Goal: Information Seeking & Learning: Learn about a topic

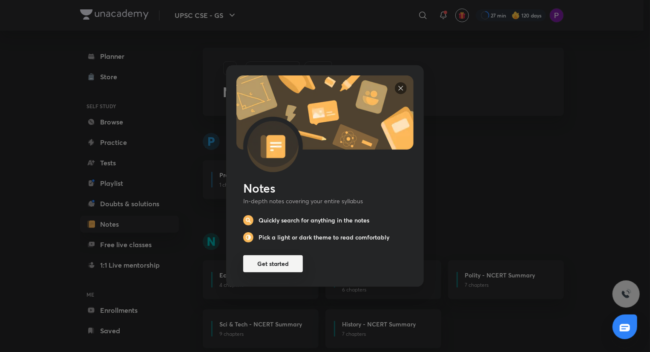
click at [262, 259] on button "Get started" at bounding box center [273, 263] width 60 height 17
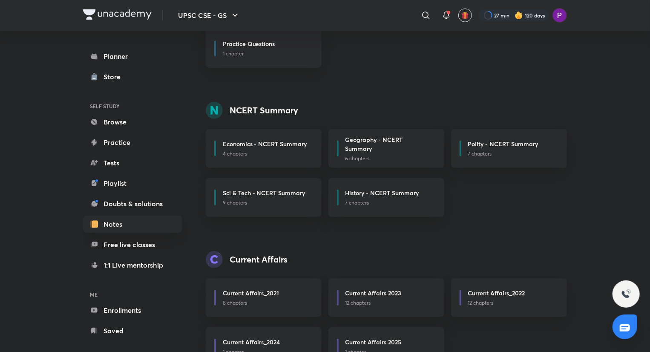
scroll to position [136, 0]
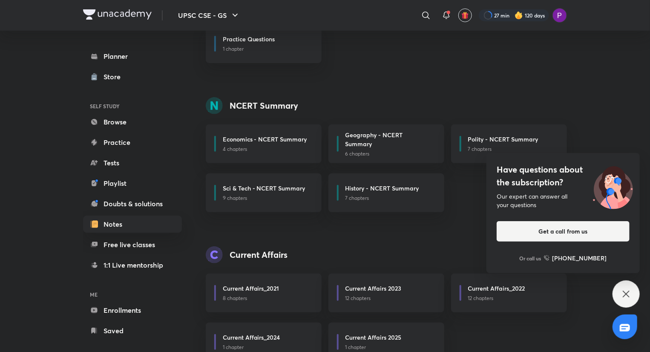
click at [626, 295] on icon at bounding box center [626, 294] width 6 height 6
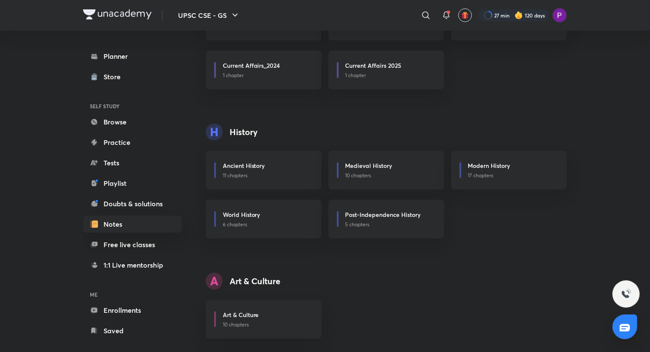
scroll to position [411, 0]
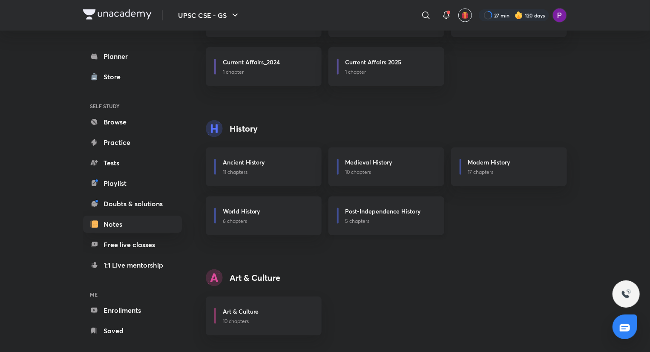
click at [362, 220] on p "5 chapters" at bounding box center [390, 221] width 89 height 8
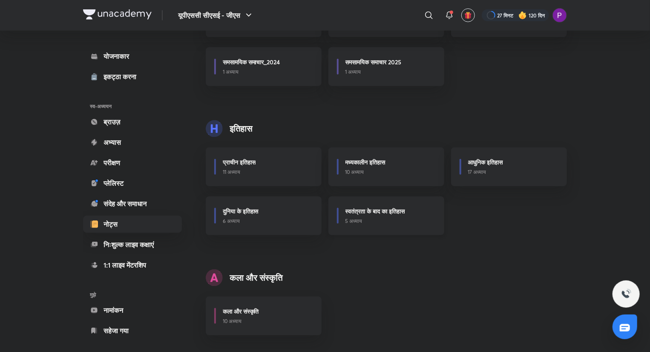
click at [371, 207] on h6 "स्वतंत्रता के बाद का इतिहास" at bounding box center [376, 211] width 60 height 9
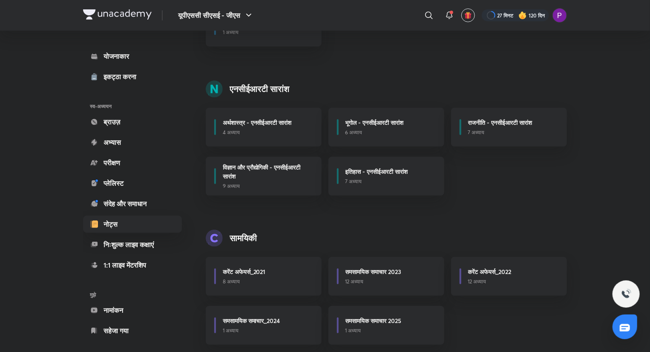
scroll to position [149, 0]
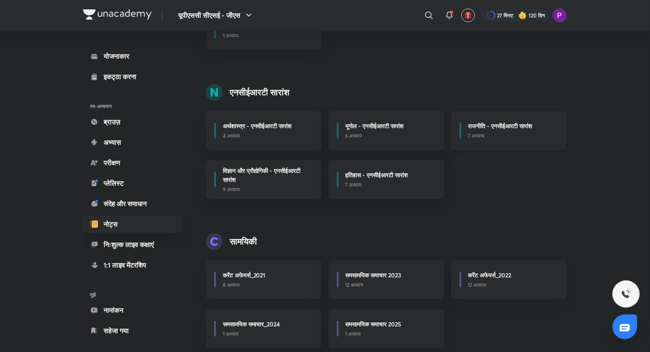
click at [498, 128] on font "राजनीति - एनसीईआरटी सारांश" at bounding box center [500, 126] width 64 height 8
click at [368, 132] on p "6 अध्याय" at bounding box center [390, 136] width 89 height 8
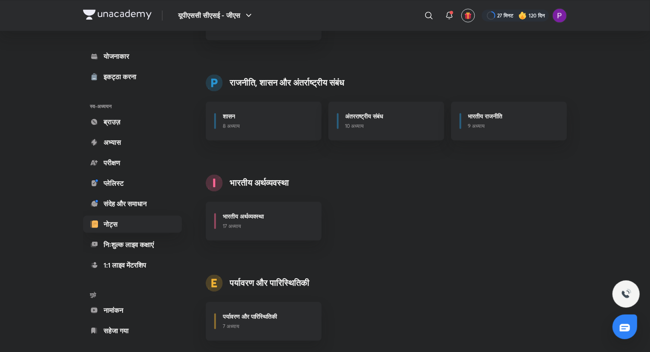
scroll to position [858, 0]
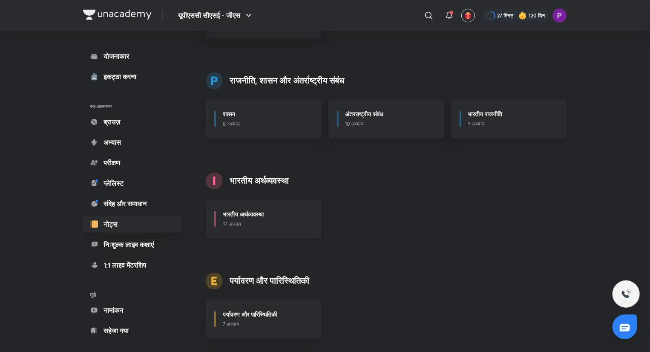
click at [300, 219] on div "भारतीय अर्थव्यवस्था" at bounding box center [267, 215] width 89 height 11
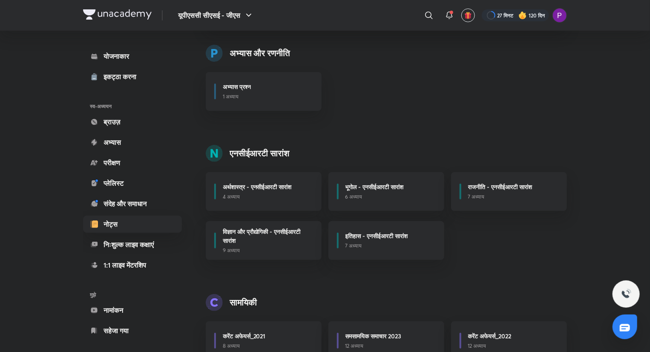
scroll to position [0, 0]
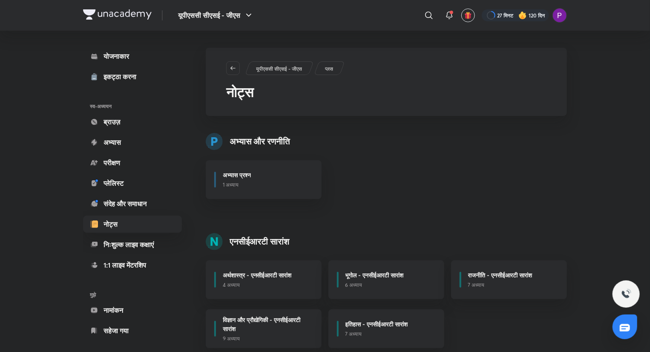
click at [333, 66] on font "प्लस" at bounding box center [329, 69] width 8 height 6
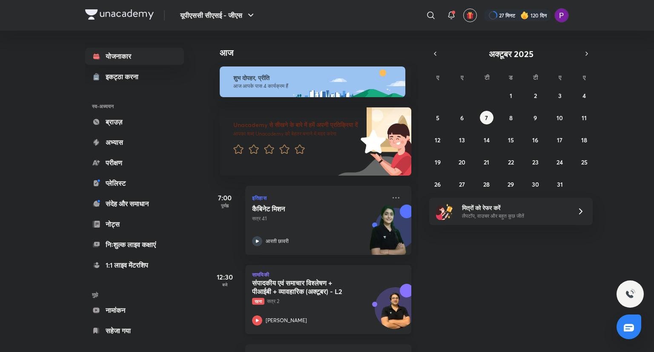
click at [313, 302] on p "रहना सत्र 2" at bounding box center [319, 301] width 134 height 8
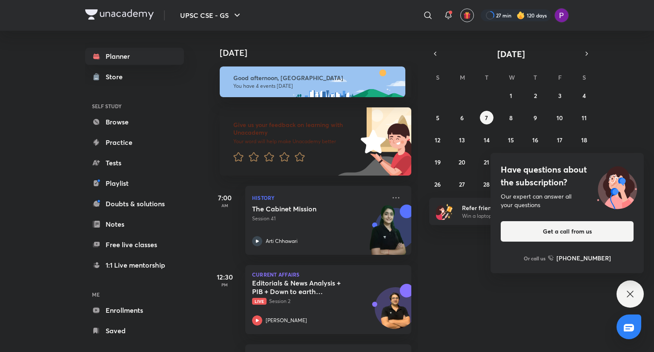
click at [381, 14] on div "​" at bounding box center [358, 15] width 157 height 20
click at [630, 291] on icon at bounding box center [631, 294] width 10 height 10
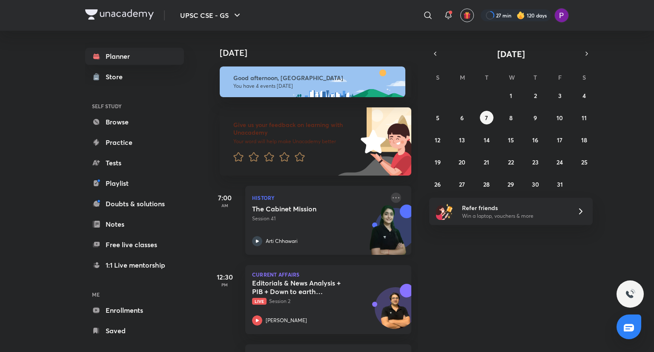
click at [391, 196] on icon at bounding box center [396, 198] width 10 height 10
click at [391, 200] on icon at bounding box center [396, 198] width 10 height 10
click at [427, 16] on icon at bounding box center [428, 15] width 10 height 10
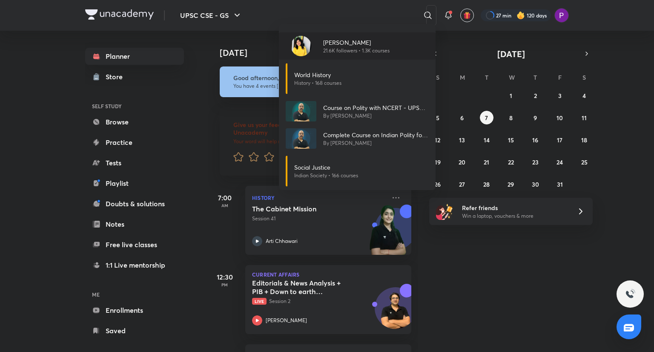
click at [363, 49] on p "21.6K followers • 1.3K courses" at bounding box center [356, 51] width 66 height 8
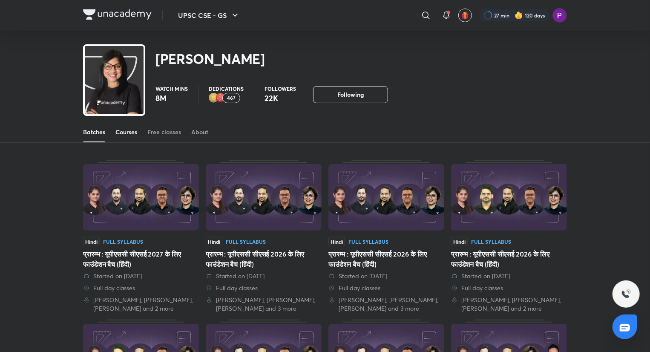
click at [135, 130] on div "Courses" at bounding box center [126, 132] width 22 height 9
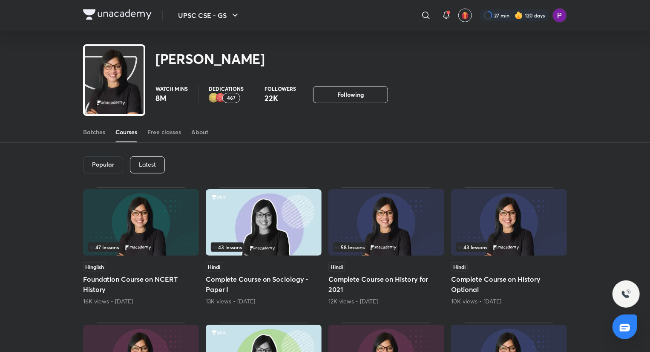
click at [145, 161] on p "Latest" at bounding box center [147, 164] width 17 height 7
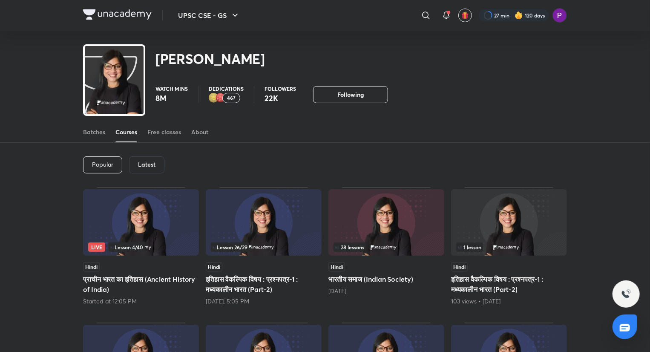
click at [149, 170] on div "Latest" at bounding box center [146, 164] width 35 height 17
click at [150, 167] on h6 "Latest" at bounding box center [146, 164] width 17 height 7
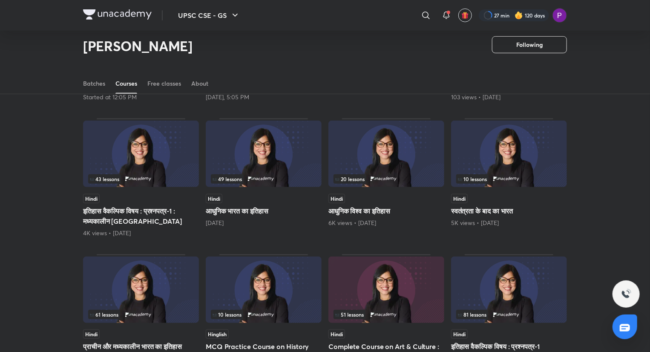
scroll to position [182, 0]
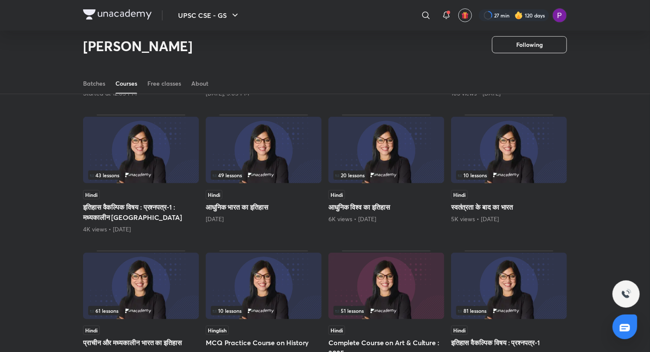
click at [489, 144] on img at bounding box center [509, 150] width 116 height 66
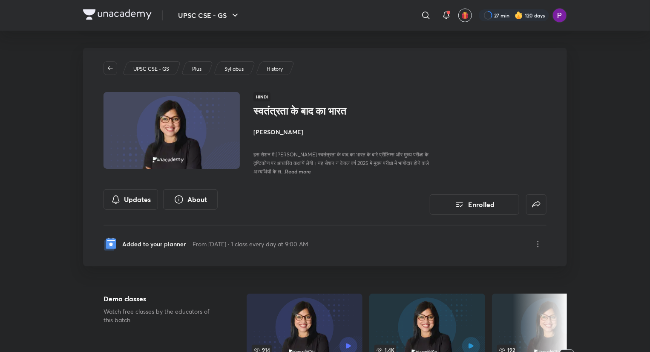
drag, startPoint x: 650, startPoint y: 35, endPoint x: 651, endPoint y: 57, distance: 22.2
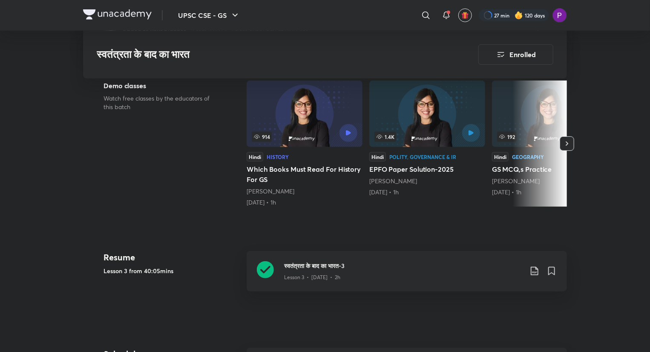
scroll to position [239, 0]
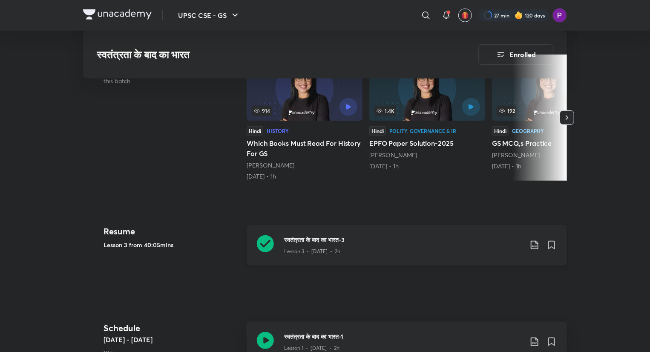
click at [372, 244] on div "Lesson 3 • Jun 4 • 2h" at bounding box center [403, 249] width 239 height 11
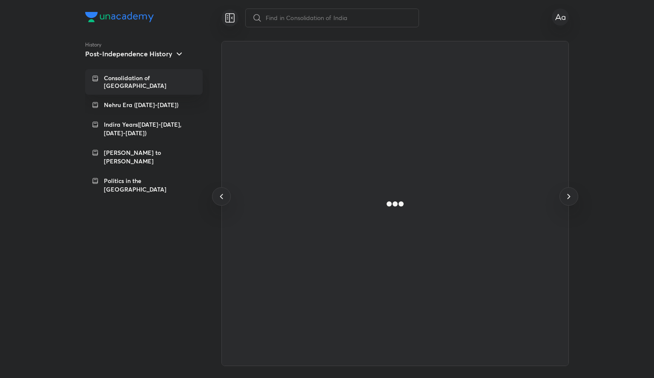
click at [165, 79] on p "Consolidation of [GEOGRAPHIC_DATA]" at bounding box center [150, 81] width 92 height 15
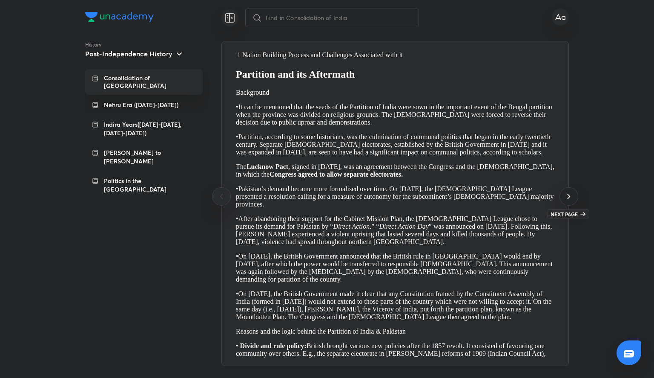
click at [572, 191] on icon at bounding box center [569, 196] width 10 height 10
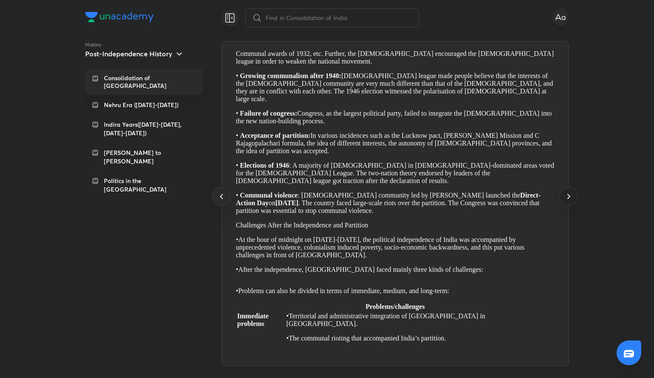
click at [572, 191] on icon at bounding box center [569, 196] width 10 height 10
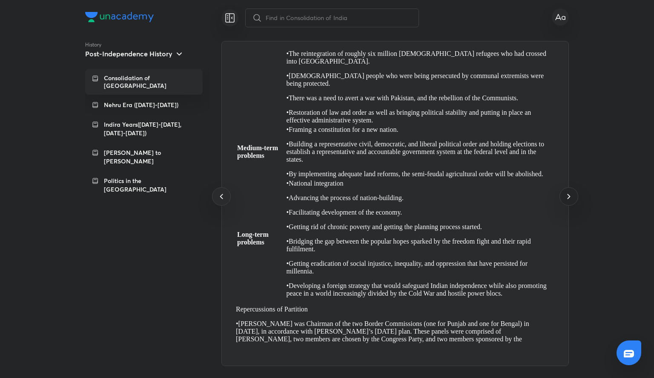
click at [572, 191] on icon at bounding box center [569, 196] width 10 height 10
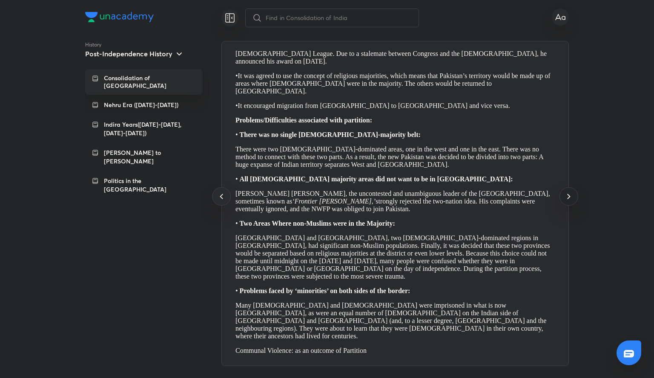
click at [572, 191] on icon at bounding box center [569, 196] width 10 height 10
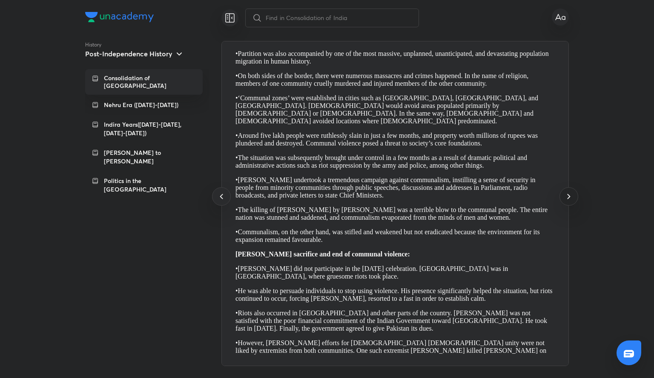
click at [572, 191] on icon at bounding box center [569, 196] width 10 height 10
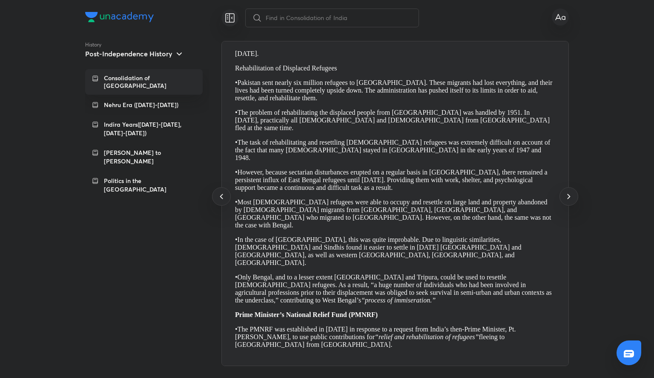
click at [174, 54] on icon at bounding box center [179, 54] width 10 height 10
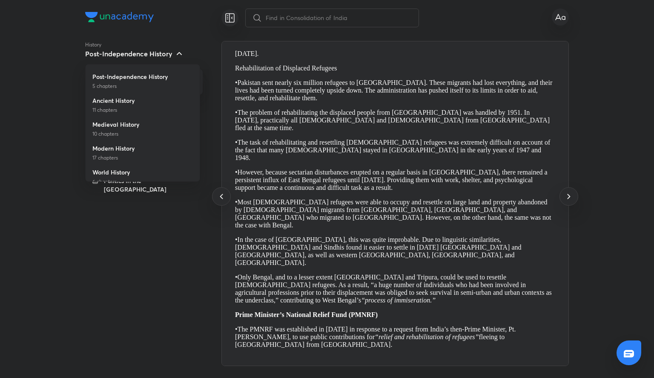
click at [179, 54] on div at bounding box center [327, 189] width 654 height 378
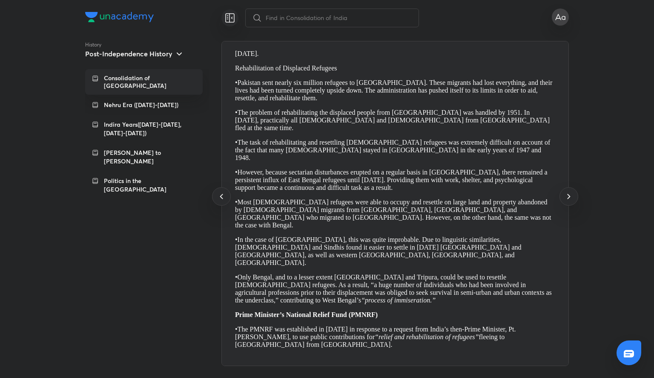
click at [559, 17] on icon at bounding box center [561, 17] width 10 height 10
click at [479, 14] on div at bounding box center [327, 189] width 654 height 378
click at [230, 21] on icon at bounding box center [230, 18] width 10 height 10
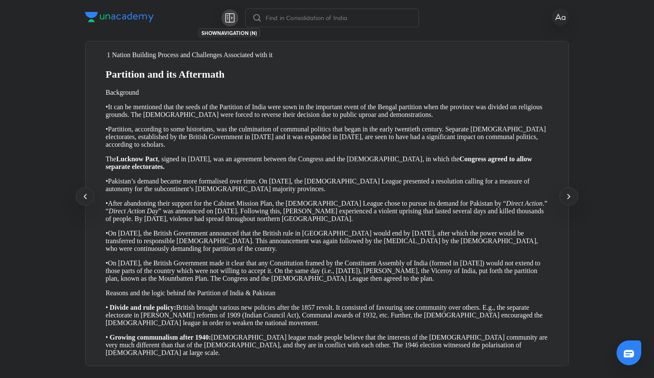
scroll to position [0, 1933]
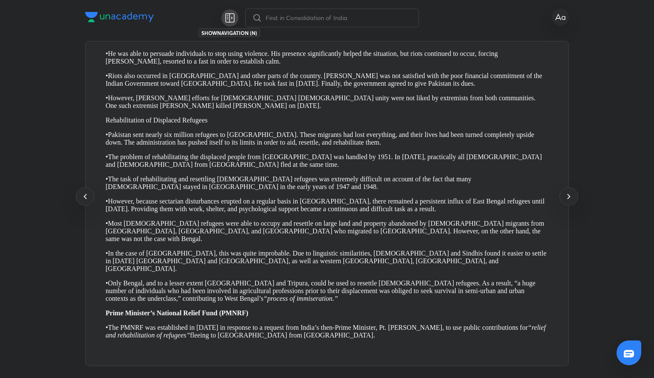
click at [230, 21] on icon at bounding box center [230, 18] width 10 height 10
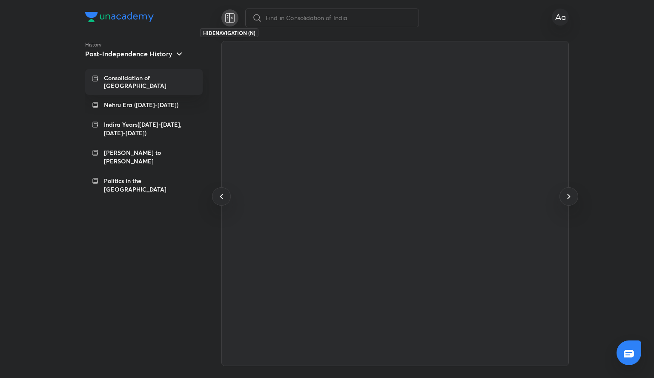
scroll to position [0, 0]
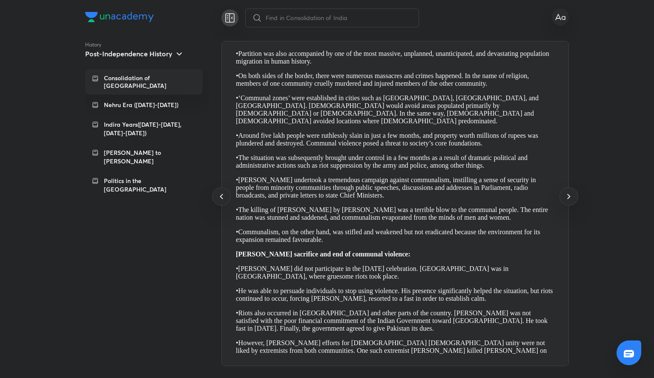
click at [179, 53] on icon at bounding box center [179, 54] width 10 height 10
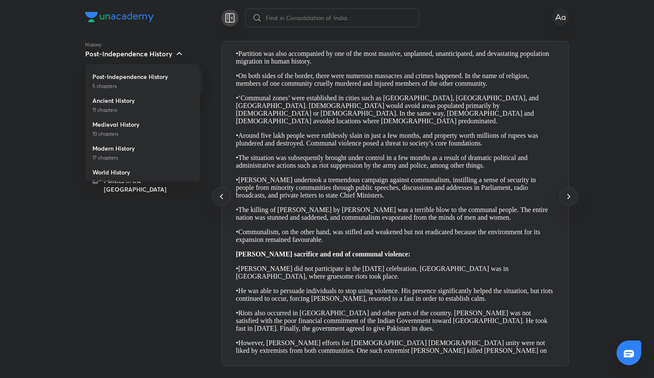
click at [179, 53] on div at bounding box center [327, 189] width 654 height 378
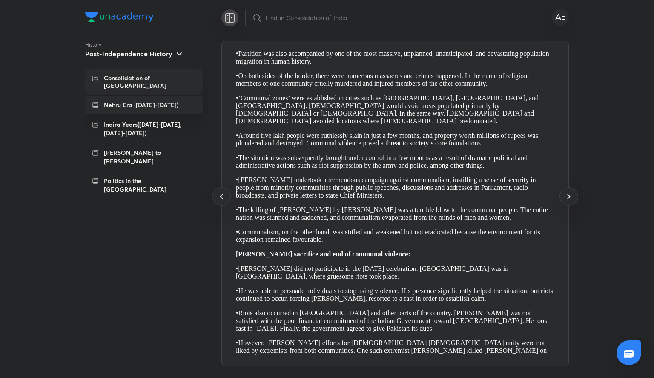
click at [150, 95] on div "Nehru Era (1947-1964)" at bounding box center [144, 104] width 118 height 19
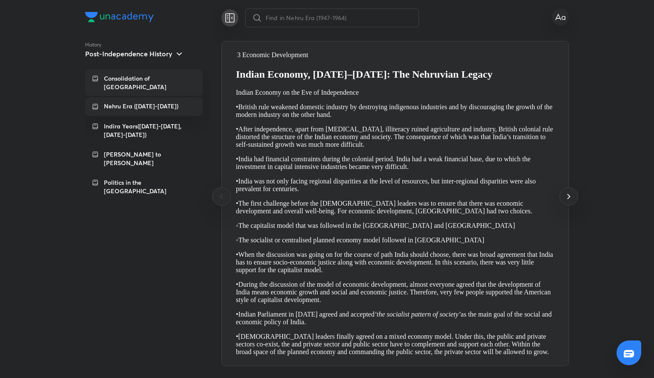
click at [92, 81] on icon at bounding box center [95, 78] width 7 height 7
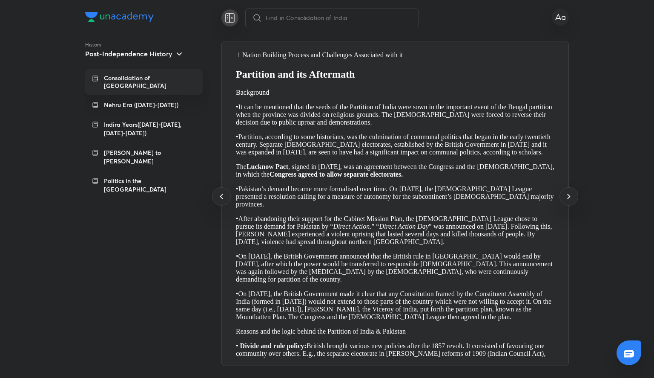
scroll to position [0, 1387]
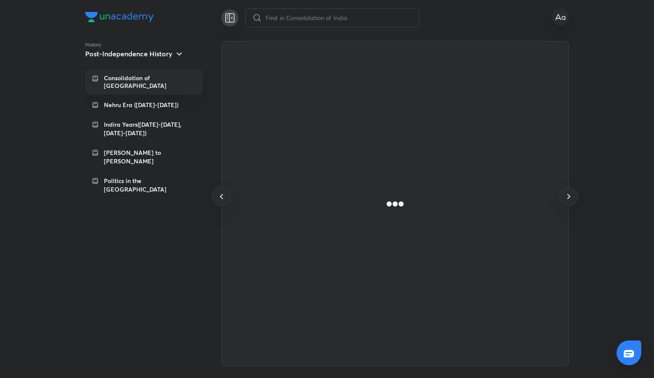
click at [92, 81] on icon at bounding box center [95, 78] width 7 height 7
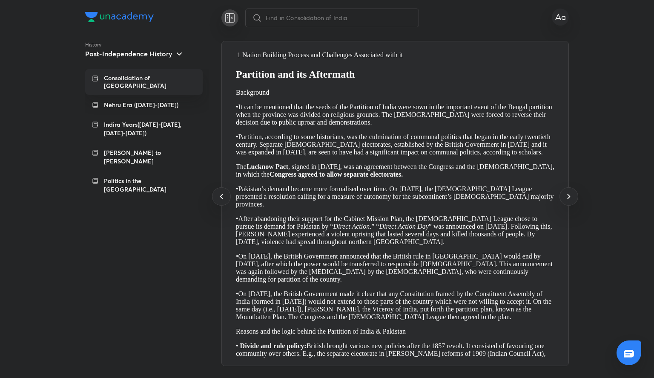
scroll to position [0, 1041]
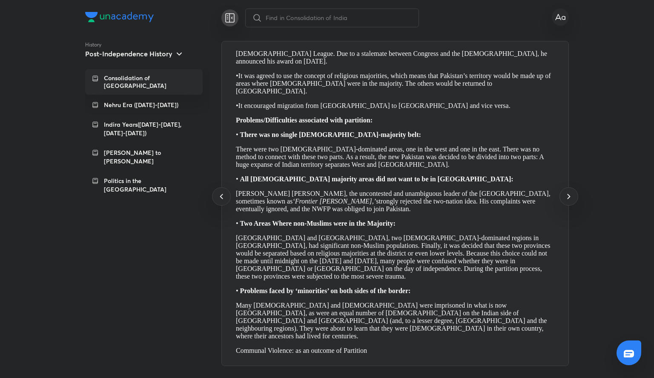
click at [261, 18] on icon at bounding box center [257, 18] width 10 height 10
click at [256, 16] on icon at bounding box center [257, 18] width 10 height 10
click at [268, 19] on input "text" at bounding box center [339, 18] width 147 height 19
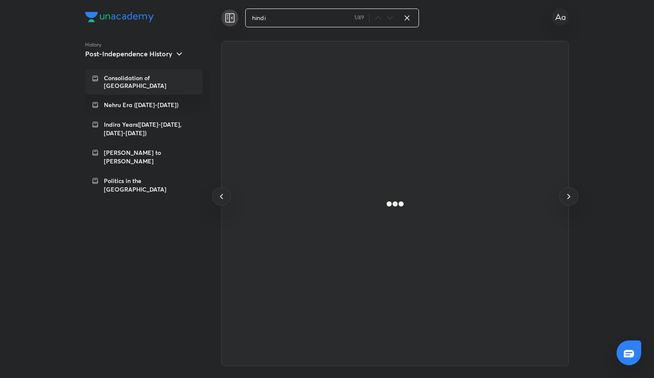
scroll to position [0, 11446]
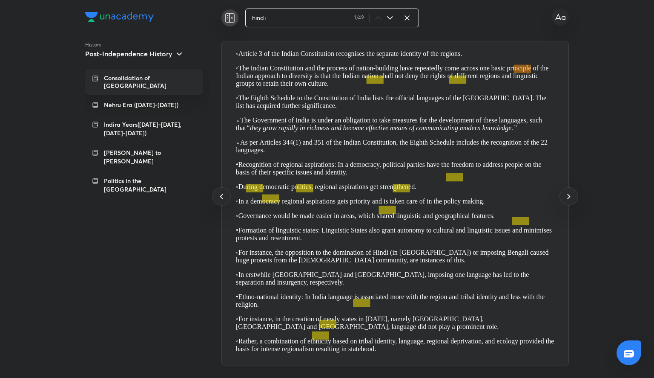
type input "hindi"
click at [409, 14] on icon at bounding box center [407, 18] width 10 height 10
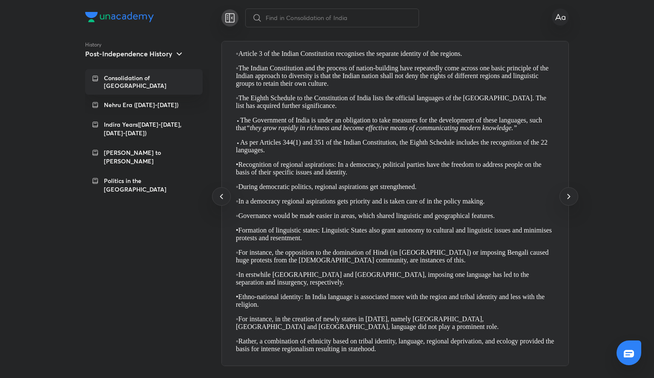
click at [170, 53] on h5 "Post-Independence History" at bounding box center [128, 53] width 87 height 9
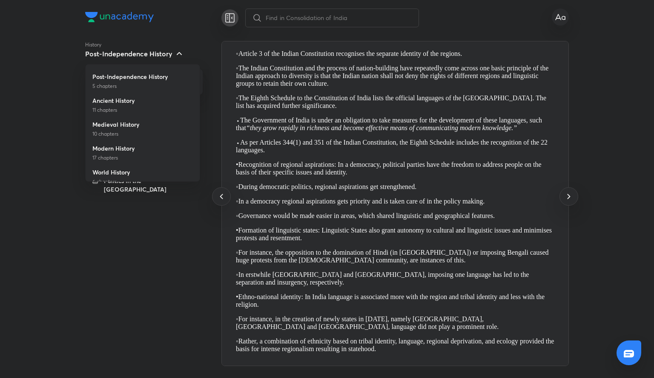
click at [25, 167] on div at bounding box center [327, 189] width 654 height 378
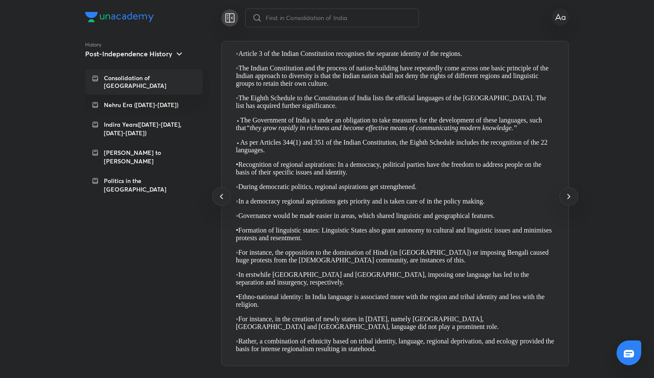
scroll to position [0, 0]
click at [65, 65] on div "​ History Post-Independence History Consolidation of India Nehru Era (1947-1964…" at bounding box center [327, 189] width 654 height 378
click at [634, 354] on icon at bounding box center [629, 353] width 10 height 10
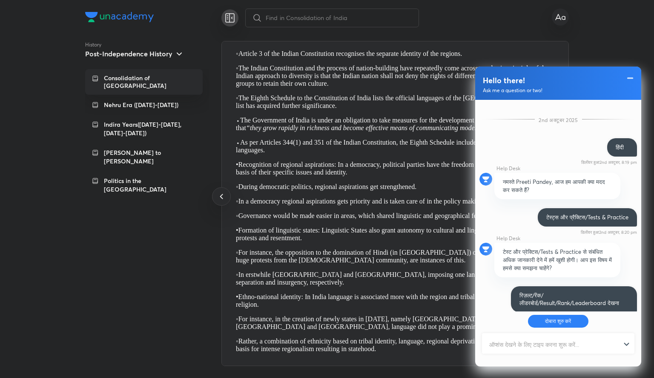
scroll to position [450, 0]
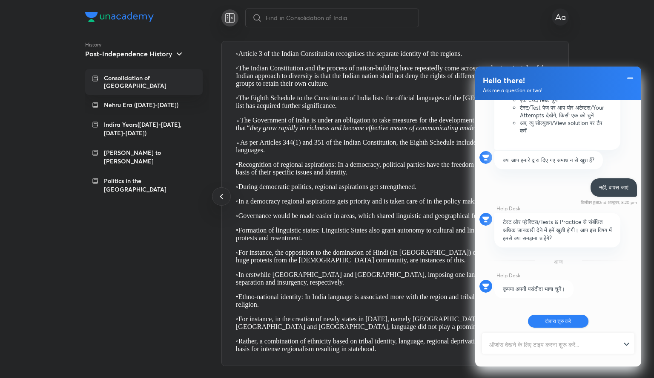
click at [568, 323] on button "दोबारा शुरु करें" at bounding box center [558, 320] width 61 height 13
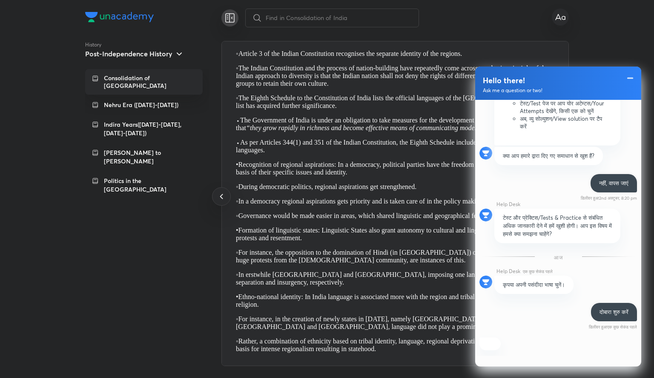
scroll to position [512, 0]
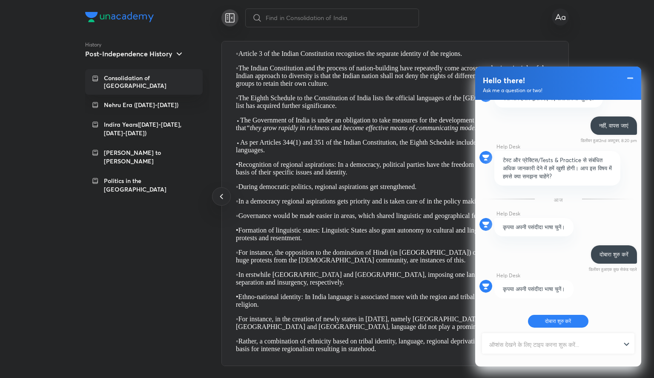
click at [556, 343] on input "text" at bounding box center [554, 344] width 143 height 21
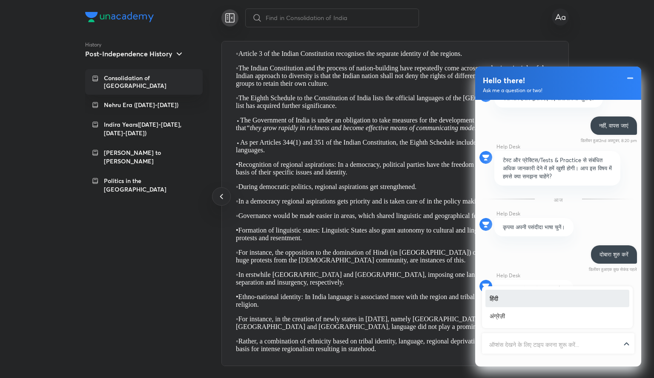
click at [628, 343] on div at bounding box center [558, 344] width 151 height 21
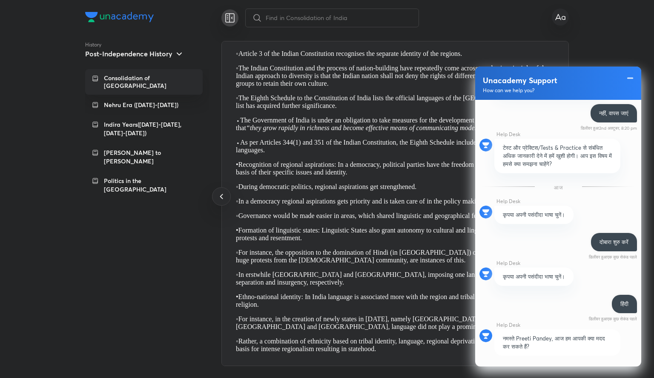
scroll to position [695, 0]
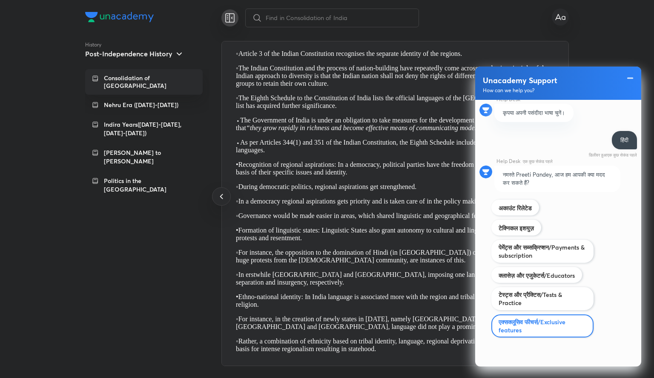
click at [551, 323] on label "एक्सक्लूसिव फीचर्स/Exclusive features" at bounding box center [543, 325] width 88 height 16
click at [499, 317] on input "एक्सक्लूसिव फीचर्स/Exclusive features" at bounding box center [499, 317] width 0 height 0
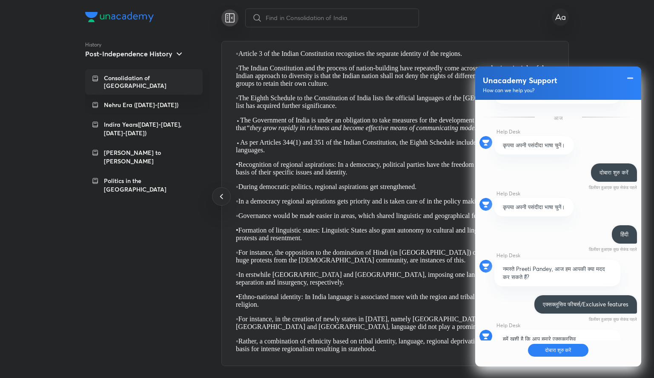
scroll to position [828, 0]
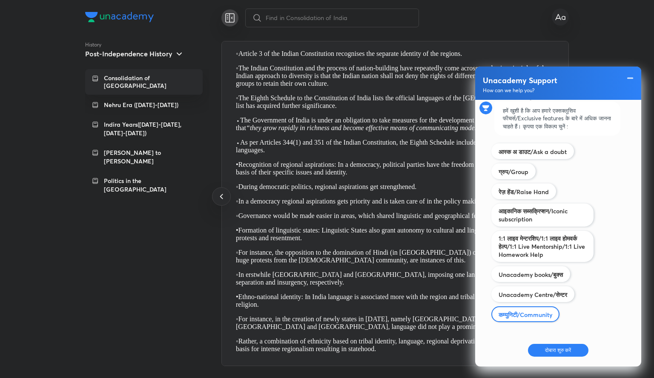
click at [541, 318] on label "कम्युनिटी/Community" at bounding box center [526, 314] width 54 height 8
click at [499, 309] on input "कम्युनिटी/Community" at bounding box center [499, 309] width 0 height 0
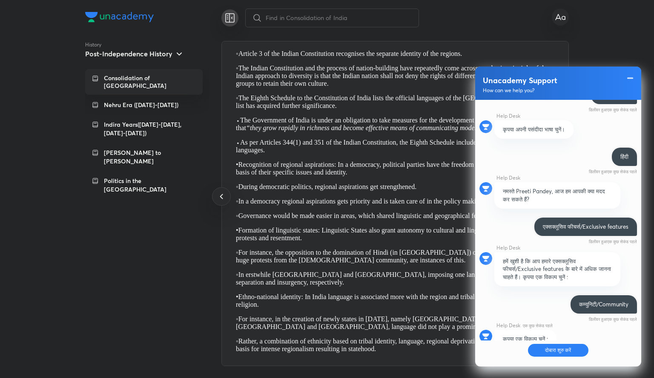
scroll to position [803, 0]
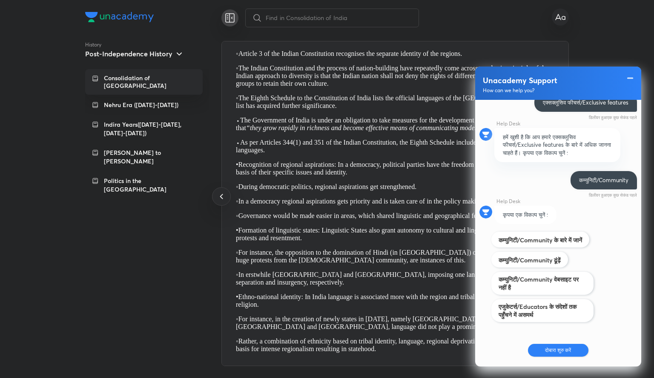
click at [571, 354] on button "दोबारा शुरु करें" at bounding box center [558, 349] width 61 height 13
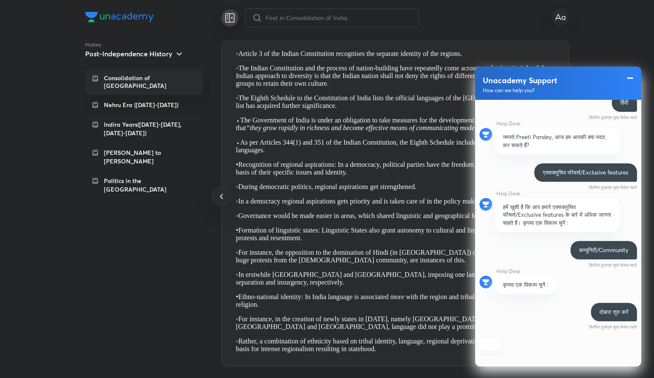
click at [630, 78] on span at bounding box center [630, 78] width 9 height 10
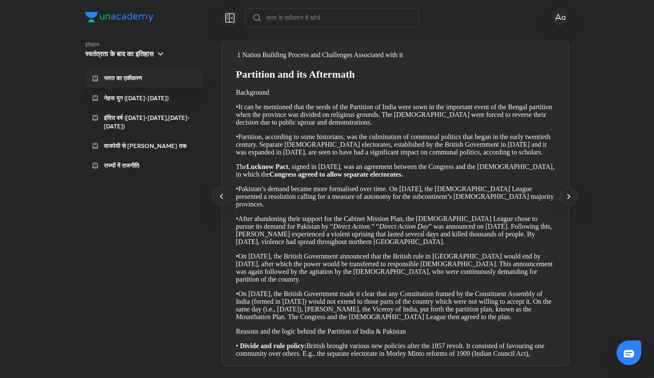
scroll to position [0, 11446]
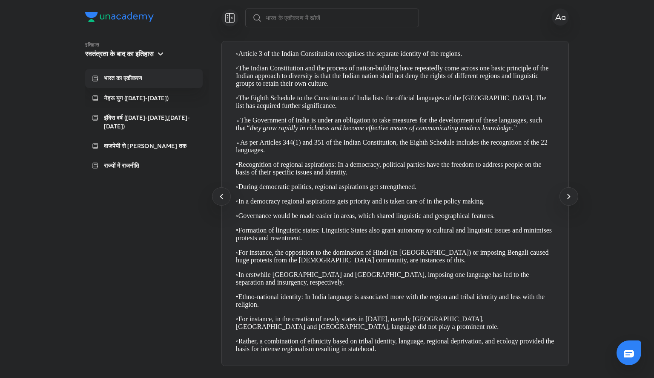
click at [215, 248] on div "इतिहास स्वतंत्रता के बाद का इतिहास भारत का एकीकरण नेहरू युग (1947-1964) इंदिरा …" at bounding box center [153, 203] width 136 height 325
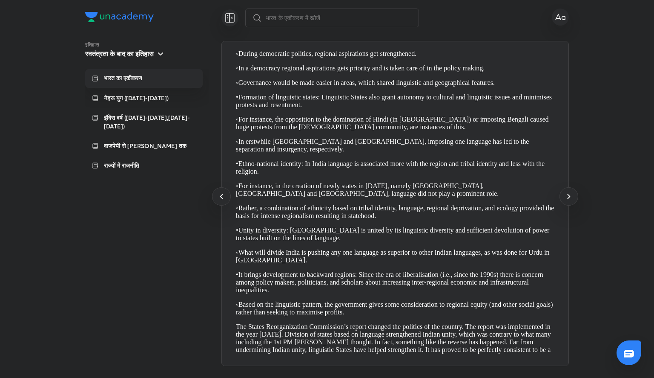
drag, startPoint x: 606, startPoint y: 0, endPoint x: 164, endPoint y: 260, distance: 513.2
click at [164, 260] on div "इतिहास स्वतंत्रता के बाद का इतिहास भारत का एकीकरण नेहरू युग (1947-1964) इंदिरा …" at bounding box center [153, 203] width 136 height 325
click at [218, 196] on icon at bounding box center [221, 196] width 10 height 10
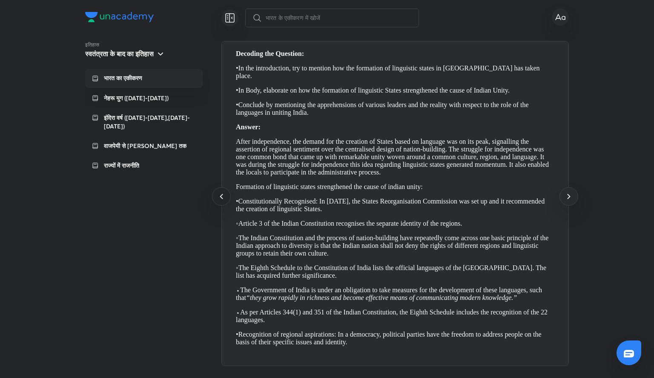
click at [218, 196] on icon at bounding box center [221, 196] width 10 height 10
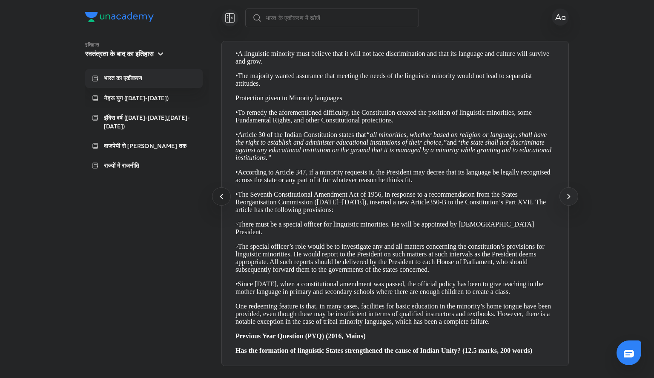
click at [218, 196] on icon at bounding box center [221, 196] width 10 height 10
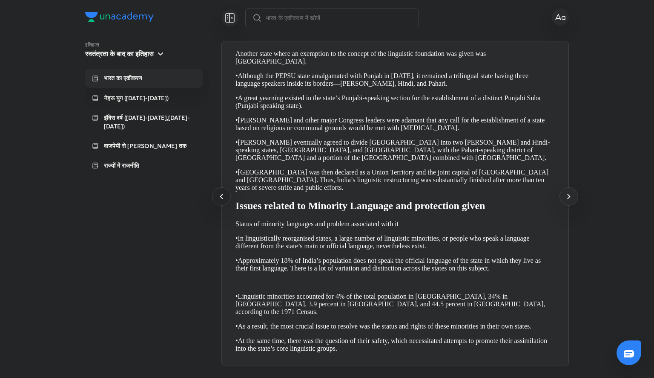
click at [218, 196] on icon at bounding box center [221, 196] width 10 height 10
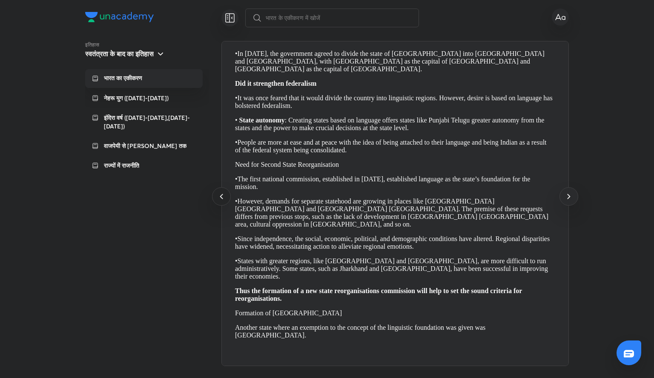
click at [218, 196] on icon at bounding box center [221, 196] width 10 height 10
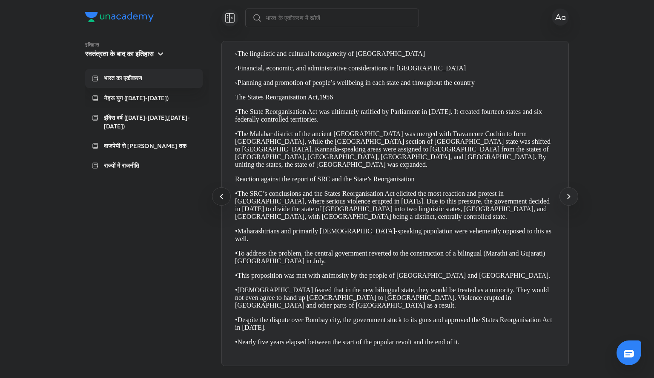
click at [218, 196] on icon at bounding box center [221, 196] width 10 height 10
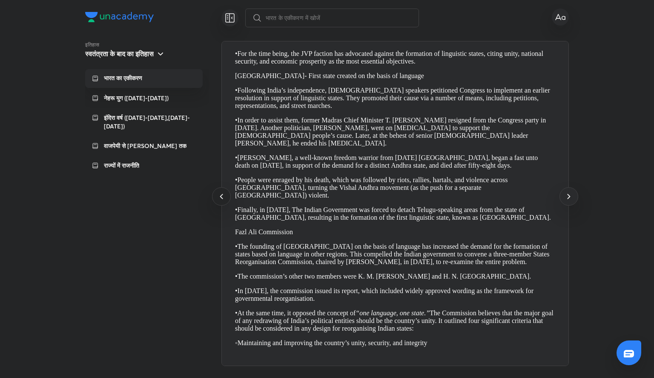
click at [218, 196] on icon at bounding box center [221, 196] width 10 height 10
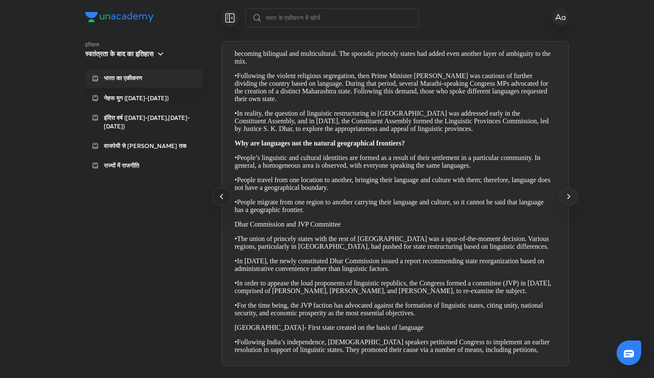
click at [218, 196] on icon at bounding box center [221, 196] width 10 height 10
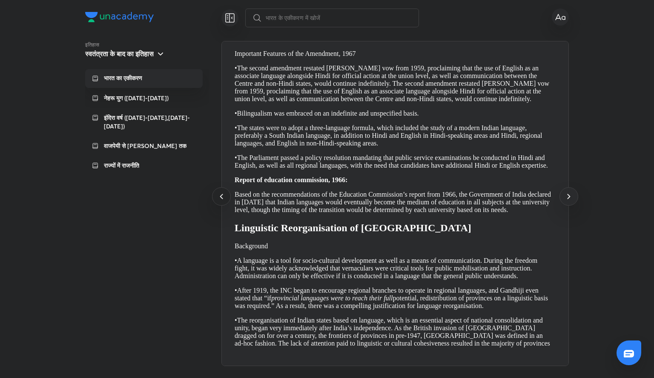
click at [218, 196] on icon at bounding box center [221, 196] width 10 height 10
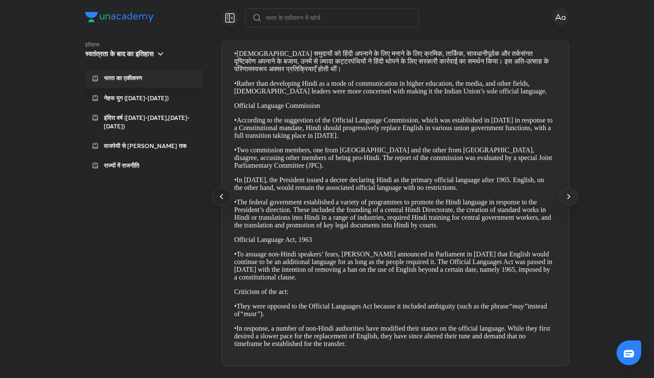
click at [218, 196] on icon at bounding box center [221, 196] width 10 height 10
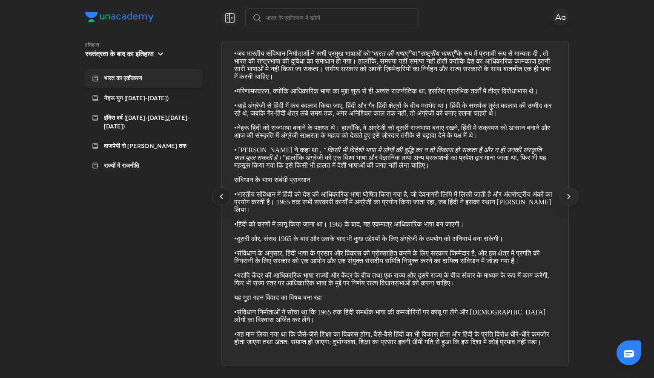
click at [218, 196] on icon at bounding box center [221, 196] width 10 height 10
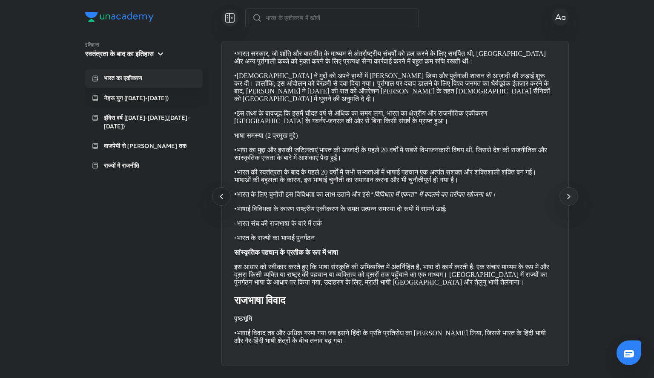
click at [218, 196] on icon at bounding box center [221, 196] width 10 height 10
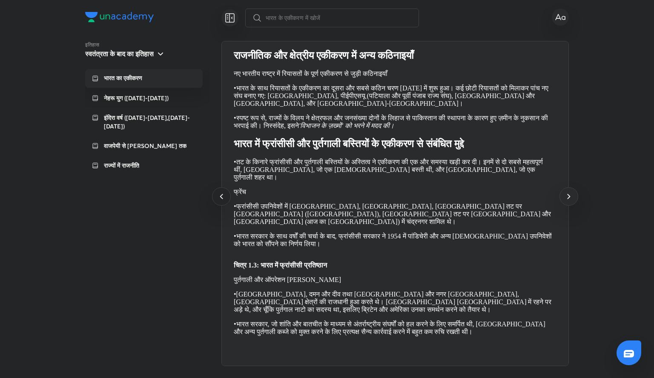
click at [218, 196] on icon at bounding box center [221, 196] width 10 height 10
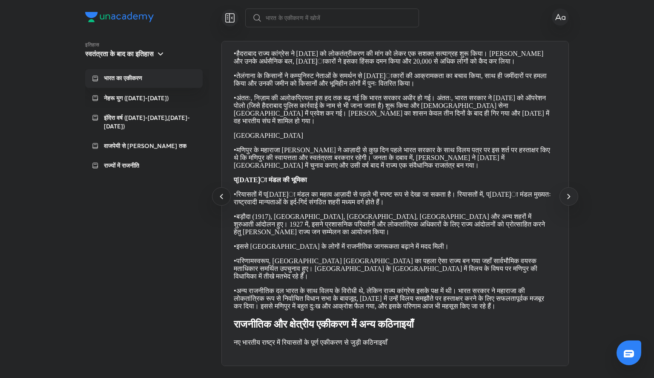
click at [218, 196] on icon at bounding box center [221, 196] width 10 height 10
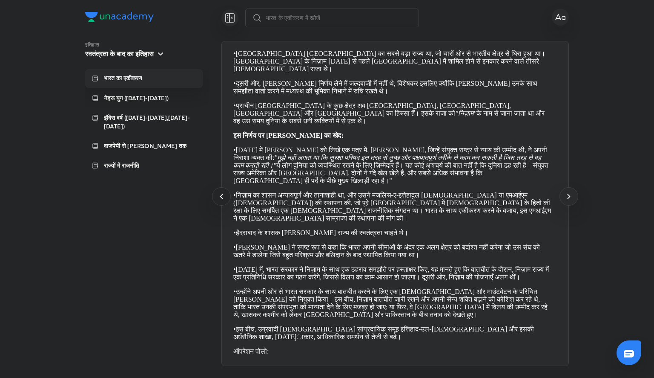
click at [218, 196] on icon at bounding box center [221, 196] width 10 height 10
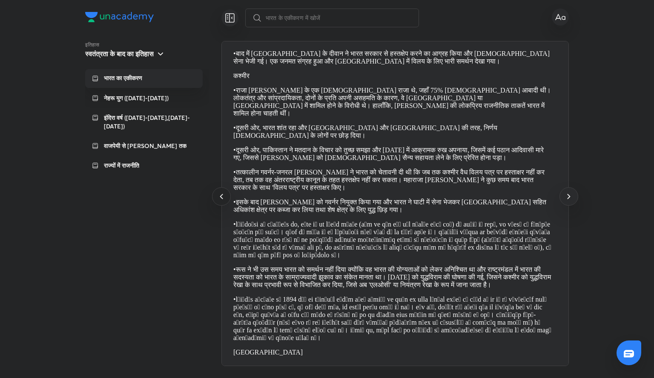
click at [218, 196] on icon at bounding box center [221, 196] width 10 height 10
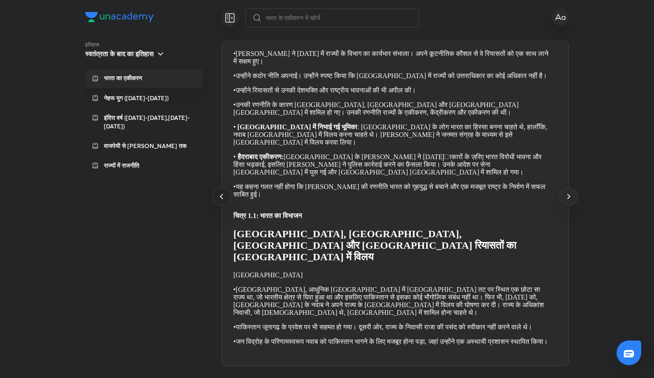
click at [218, 196] on icon at bounding box center [221, 196] width 10 height 10
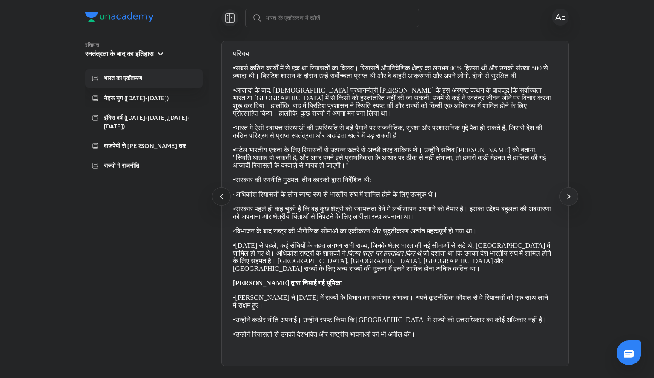
click at [218, 196] on icon at bounding box center [221, 196] width 10 height 10
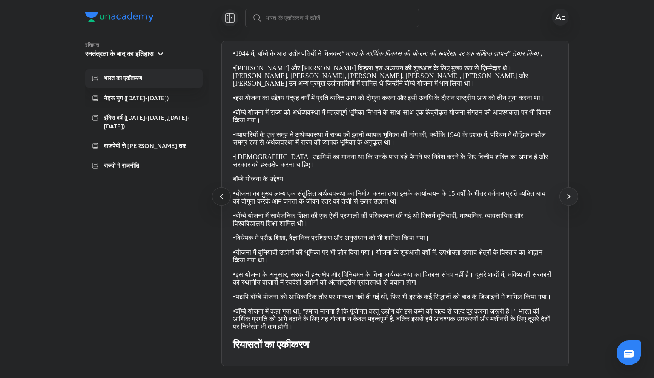
click at [218, 196] on icon at bounding box center [221, 196] width 10 height 10
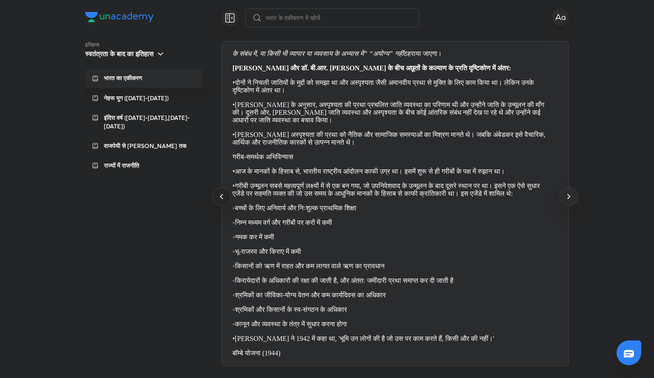
click at [218, 196] on icon at bounding box center [221, 196] width 10 height 10
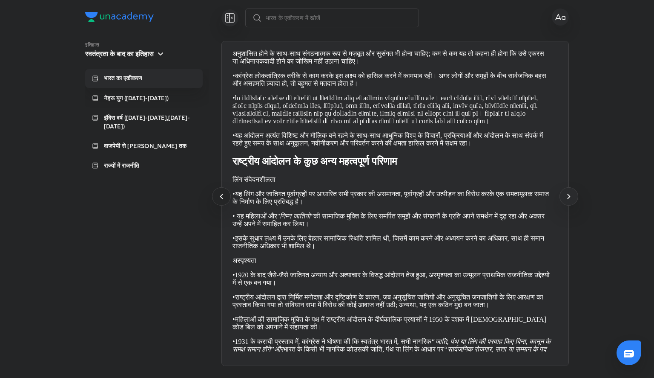
click at [218, 196] on icon at bounding box center [221, 196] width 10 height 10
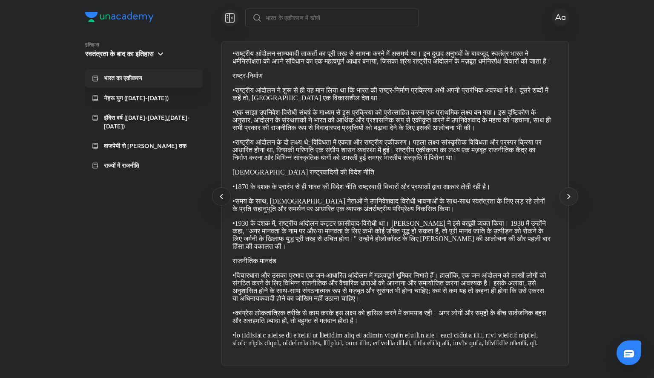
click at [218, 196] on icon at bounding box center [221, 196] width 10 height 10
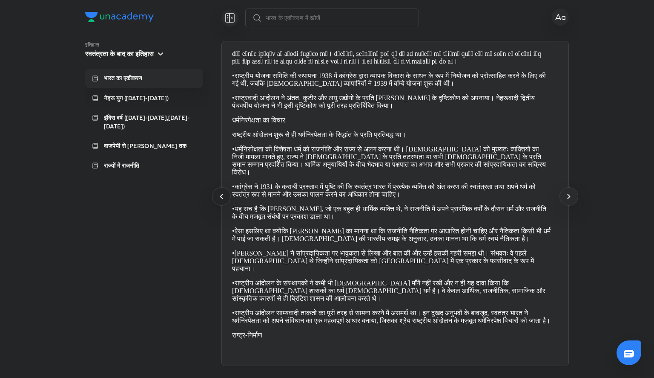
click at [218, 196] on icon at bounding box center [221, 196] width 10 height 10
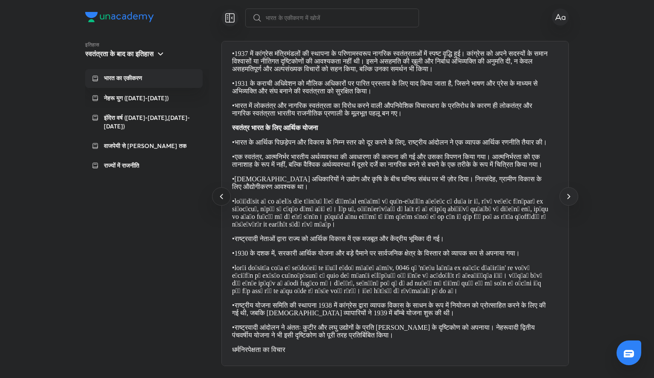
click at [218, 196] on icon at bounding box center [221, 196] width 10 height 10
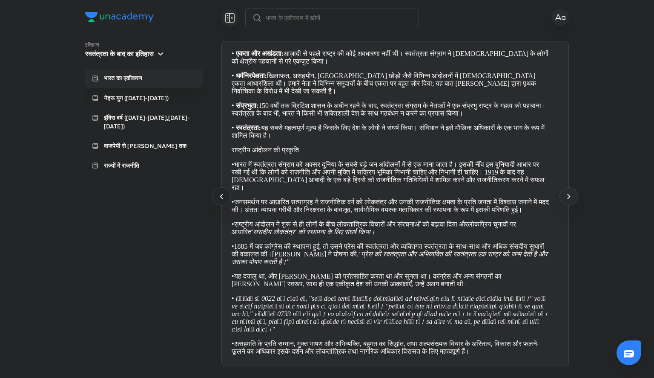
click at [218, 196] on icon at bounding box center [221, 196] width 10 height 10
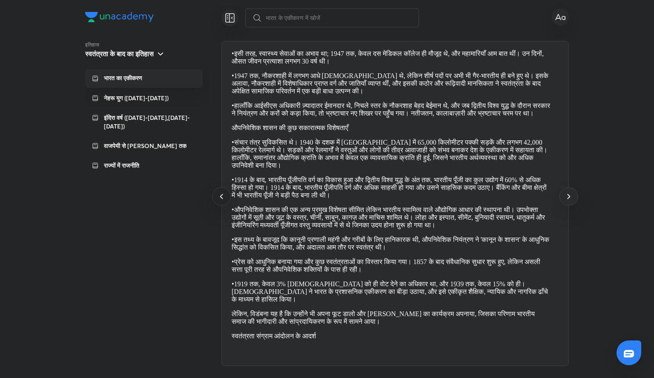
click at [218, 196] on icon at bounding box center [221, 196] width 10 height 10
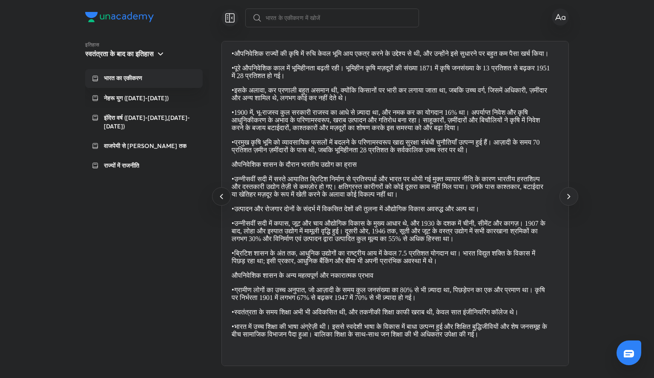
click at [218, 196] on icon at bounding box center [221, 196] width 10 height 10
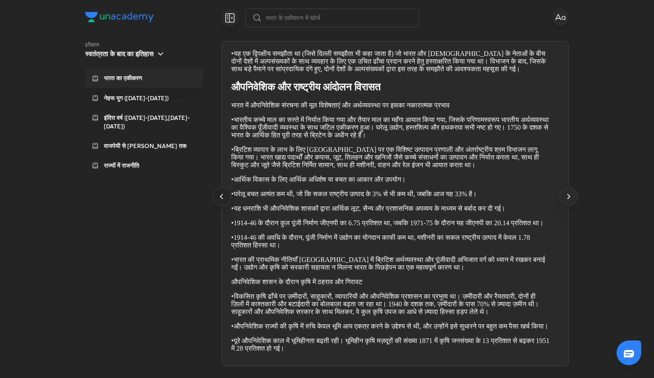
click at [218, 196] on icon at bounding box center [221, 196] width 10 height 10
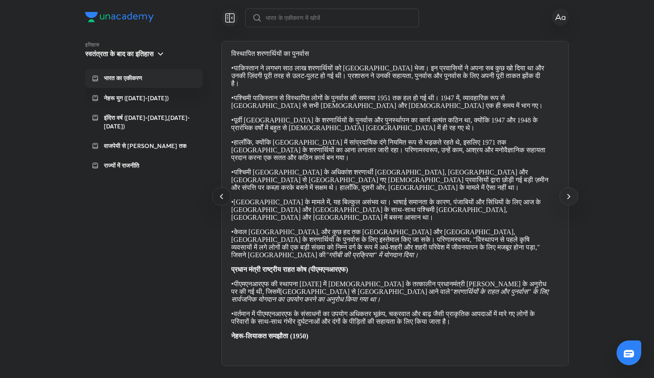
click at [218, 196] on icon at bounding box center [221, 196] width 10 height 10
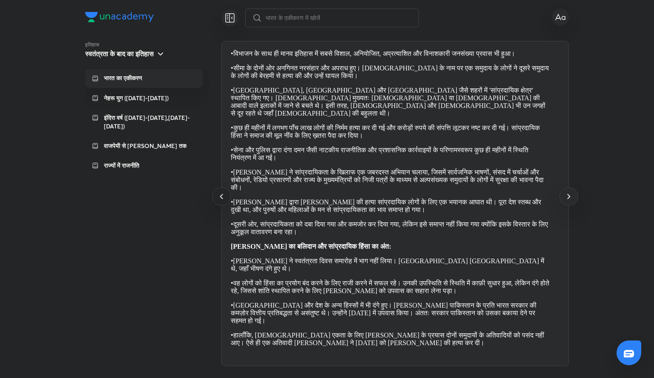
click at [218, 196] on icon at bounding box center [221, 196] width 10 height 10
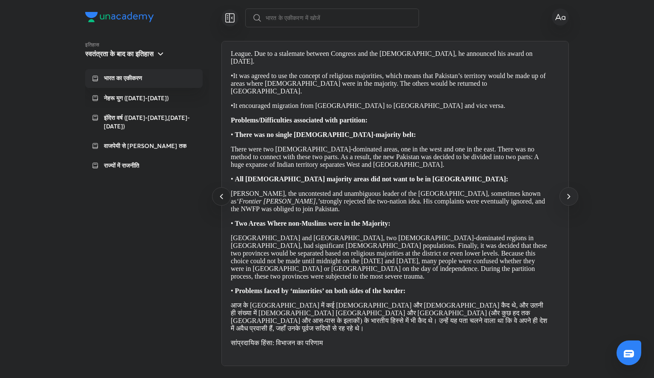
click at [218, 196] on icon at bounding box center [221, 196] width 10 height 10
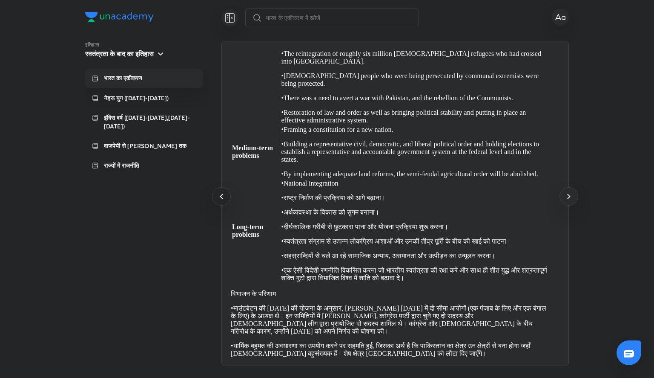
click at [218, 196] on icon at bounding box center [221, 196] width 10 height 10
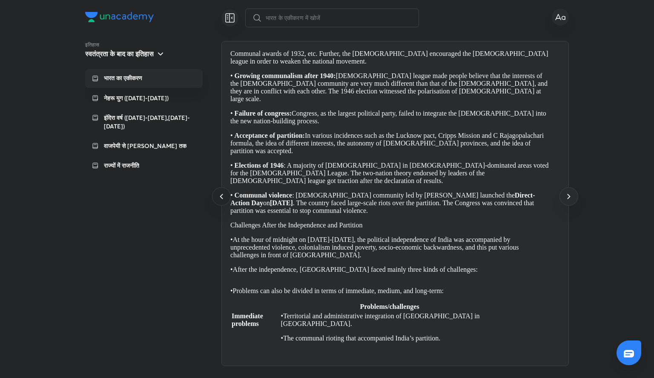
click at [218, 196] on icon at bounding box center [221, 196] width 10 height 10
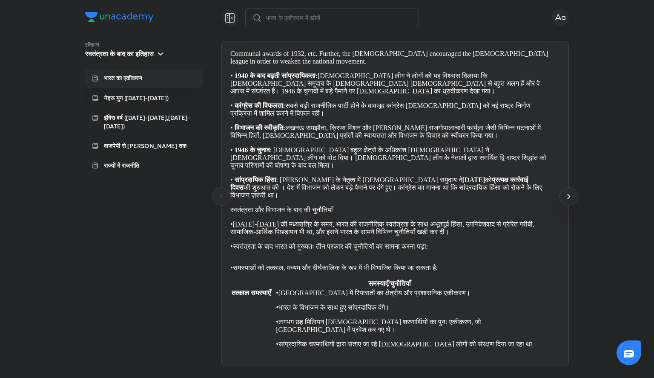
scroll to position [0, 6]
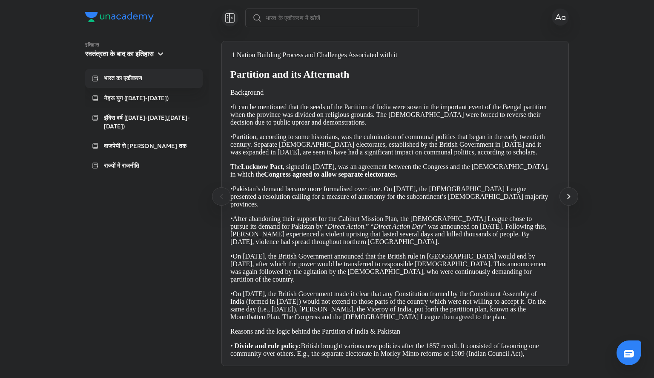
click at [218, 196] on icon at bounding box center [221, 196] width 10 height 10
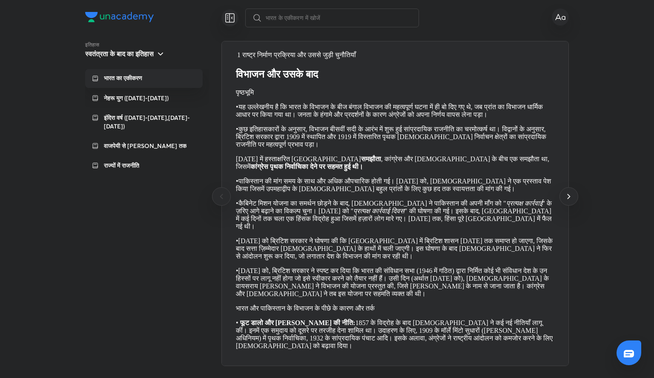
click at [218, 196] on icon at bounding box center [221, 196] width 10 height 10
click at [568, 196] on icon at bounding box center [569, 196] width 10 height 10
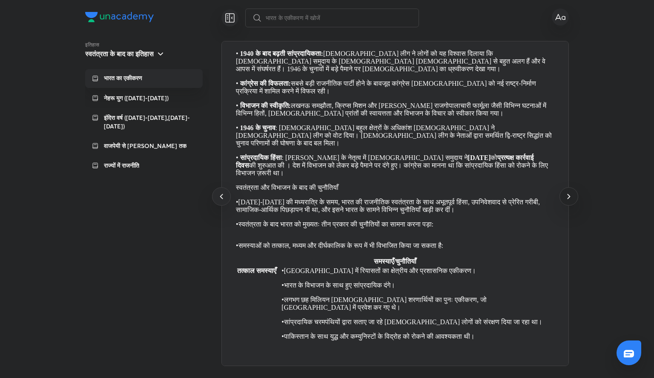
click at [568, 196] on icon at bounding box center [569, 196] width 10 height 10
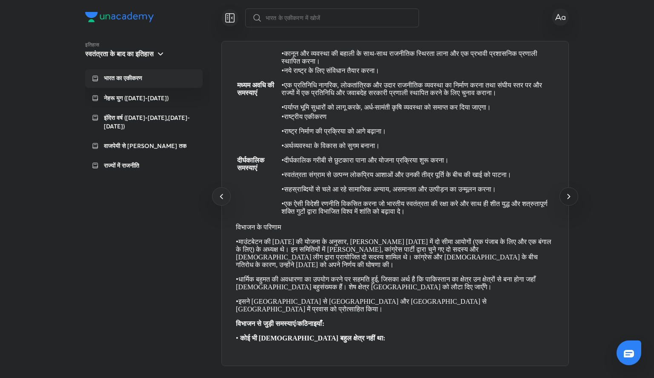
click at [571, 195] on icon at bounding box center [569, 196] width 10 height 10
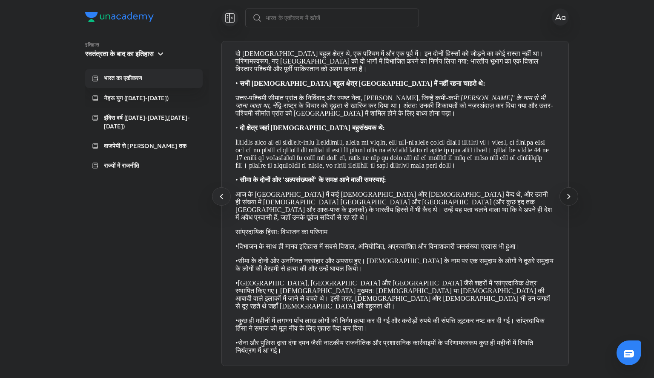
click at [571, 195] on icon at bounding box center [569, 196] width 10 height 10
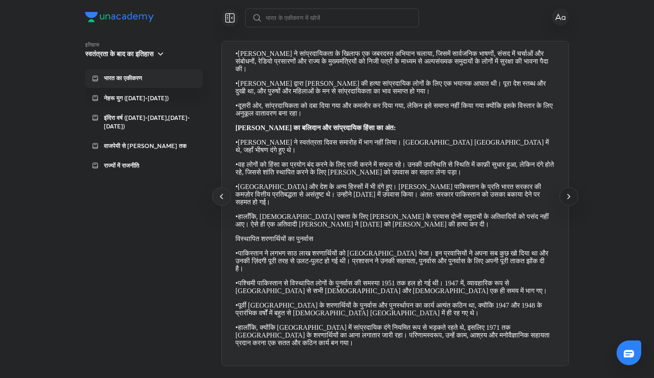
click at [571, 195] on icon at bounding box center [569, 196] width 10 height 10
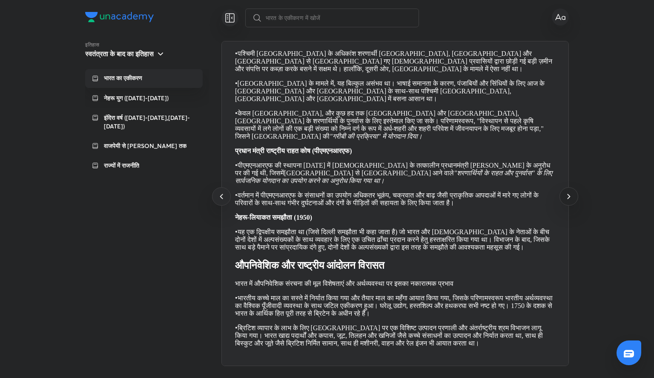
click at [571, 195] on icon at bounding box center [569, 196] width 10 height 10
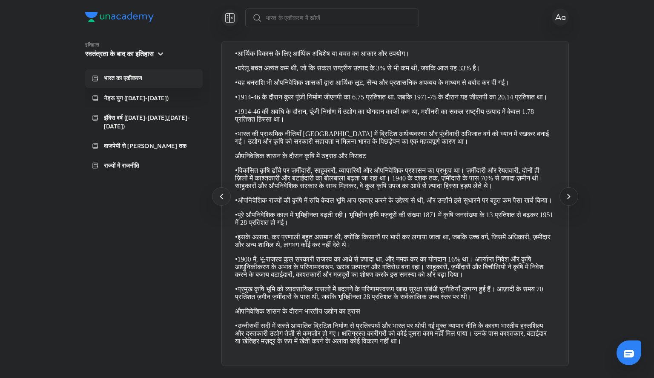
click at [571, 195] on icon at bounding box center [569, 196] width 10 height 10
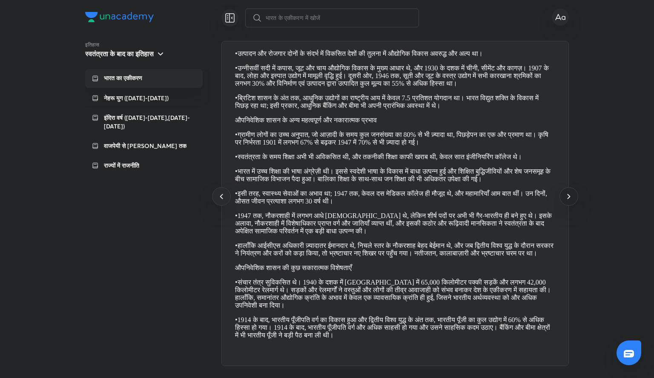
click at [571, 195] on icon at bounding box center [569, 196] width 10 height 10
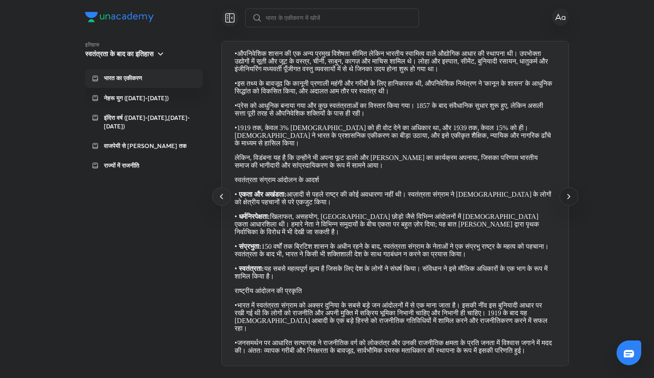
click at [571, 195] on icon at bounding box center [569, 196] width 10 height 10
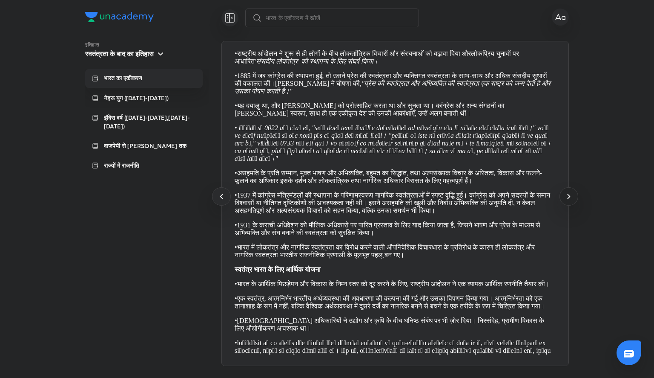
click at [571, 195] on icon at bounding box center [569, 196] width 10 height 10
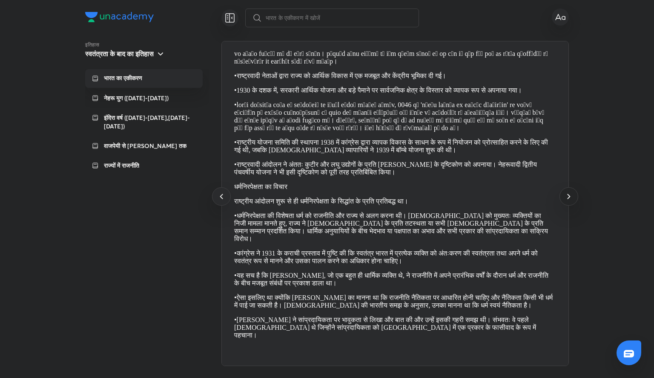
click at [571, 195] on icon at bounding box center [569, 196] width 10 height 10
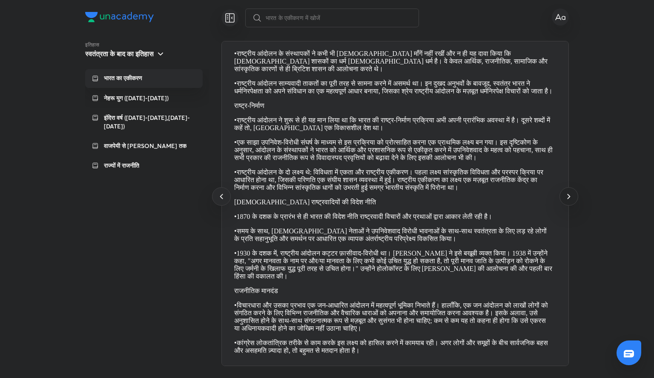
click at [571, 195] on icon at bounding box center [569, 196] width 10 height 10
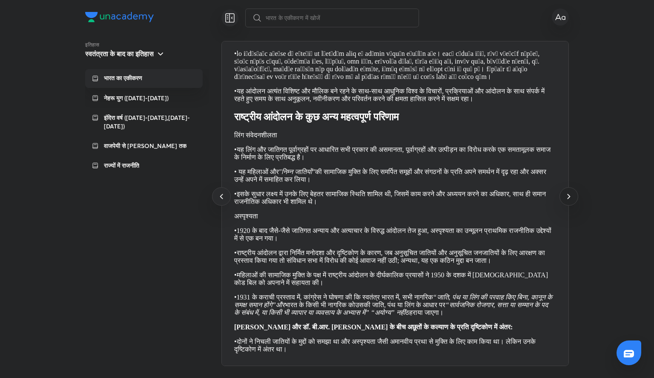
click at [571, 195] on icon at bounding box center [569, 196] width 10 height 10
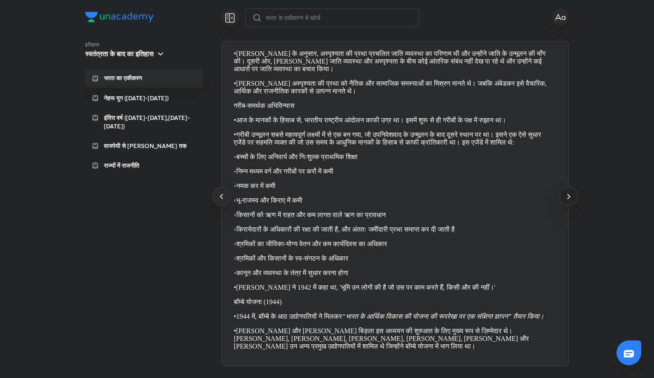
click at [571, 195] on icon at bounding box center [569, 196] width 10 height 10
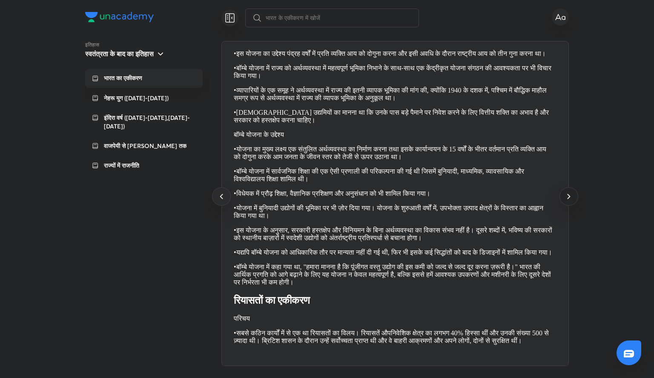
click at [571, 195] on icon at bounding box center [569, 196] width 10 height 10
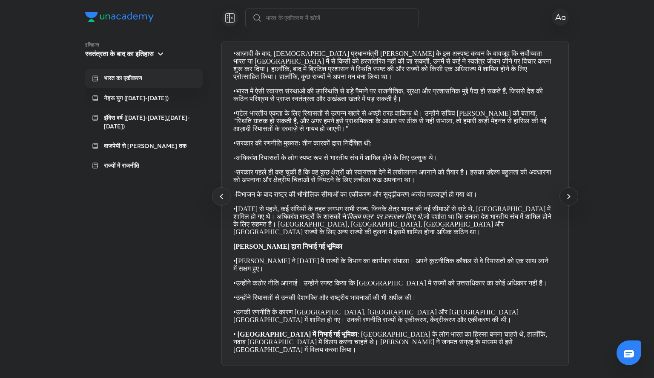
click at [571, 195] on icon at bounding box center [569, 196] width 10 height 10
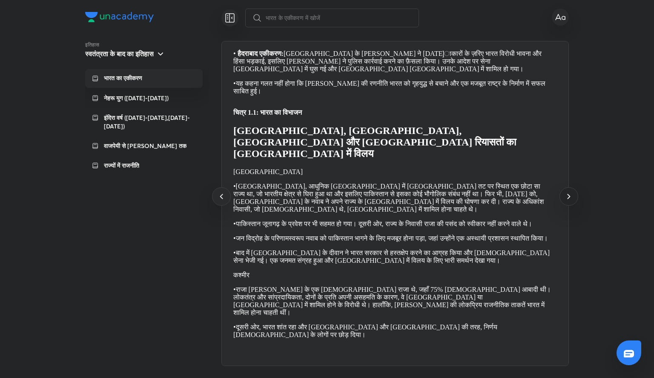
click at [571, 195] on icon at bounding box center [569, 196] width 10 height 10
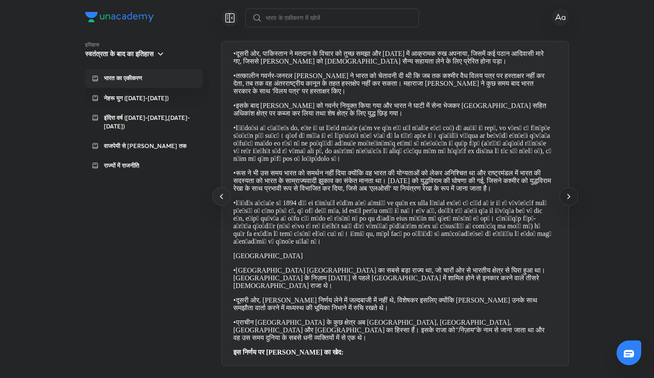
click at [571, 195] on icon at bounding box center [569, 196] width 10 height 10
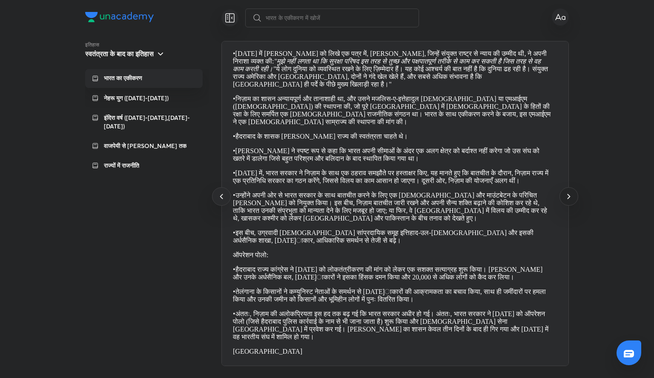
click at [571, 195] on icon at bounding box center [569, 196] width 10 height 10
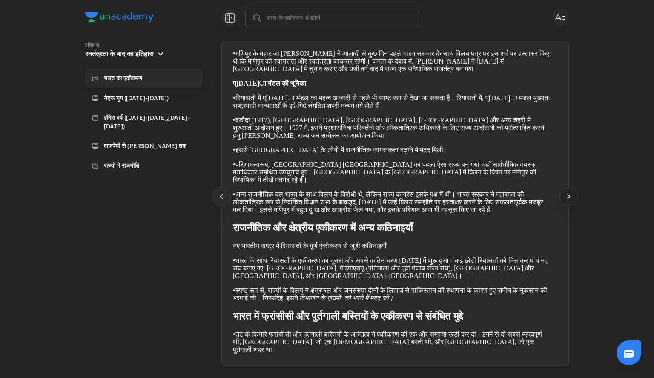
click at [571, 195] on icon at bounding box center [569, 196] width 10 height 10
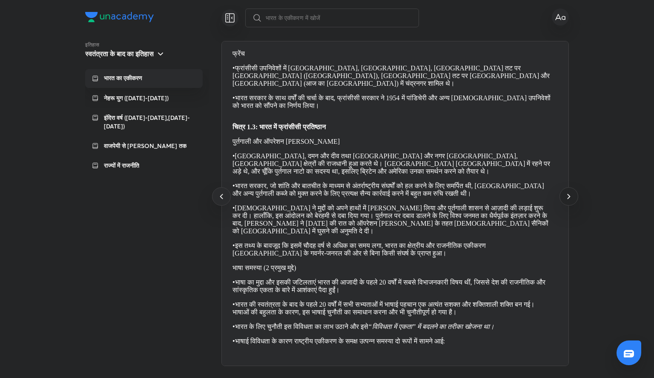
click at [571, 195] on icon at bounding box center [569, 196] width 10 height 10
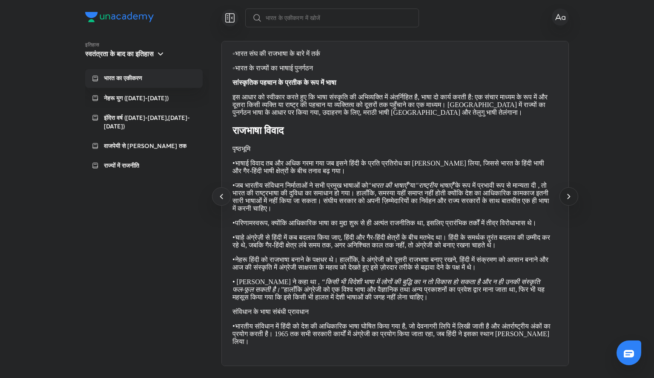
click at [571, 195] on icon at bounding box center [569, 196] width 10 height 10
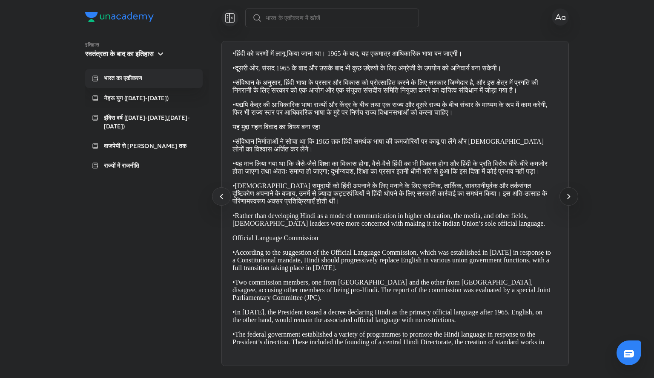
click at [571, 195] on icon at bounding box center [569, 196] width 10 height 10
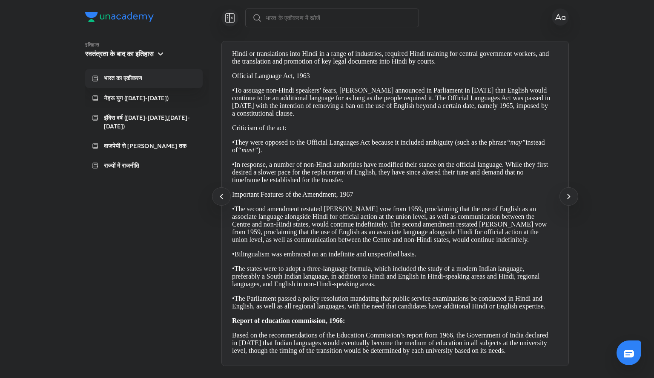
drag, startPoint x: -7188, startPoint y: 236, endPoint x: 392, endPoint y: 147, distance: 7580.7
click at [155, 103] on div "नेहरू युग (1947-1964)" at bounding box center [144, 98] width 118 height 19
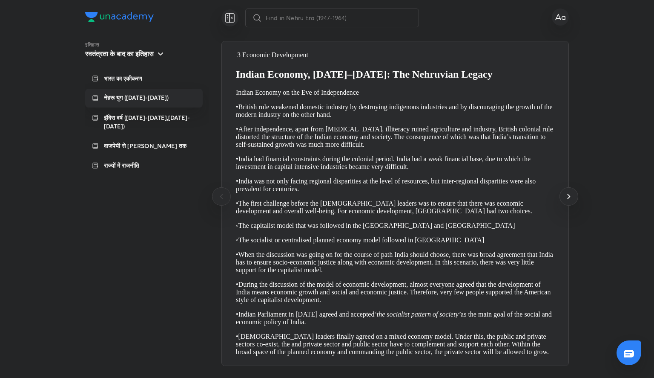
scroll to position [0, 0]
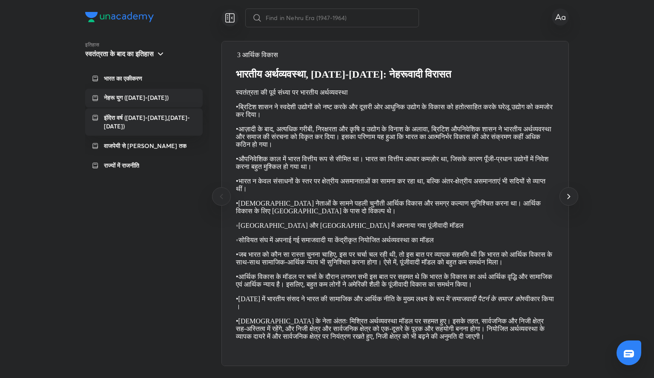
click at [149, 117] on font "इंदिरा वर्ष (1966-1977,1980-1984)" at bounding box center [147, 121] width 86 height 17
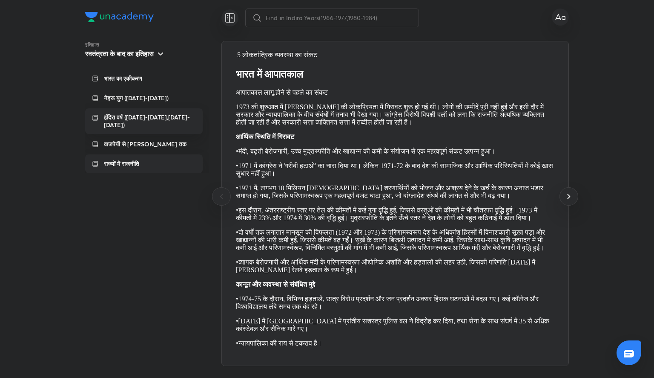
click at [145, 164] on div "राज्यों में राजनीति" at bounding box center [144, 163] width 118 height 19
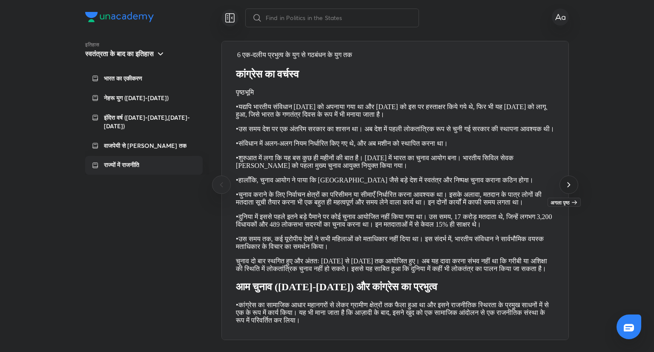
click at [571, 183] on icon at bounding box center [569, 184] width 10 height 10
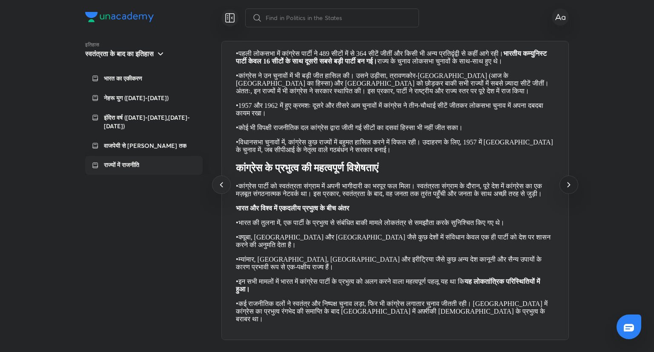
click at [571, 183] on icon at bounding box center [569, 184] width 10 height 10
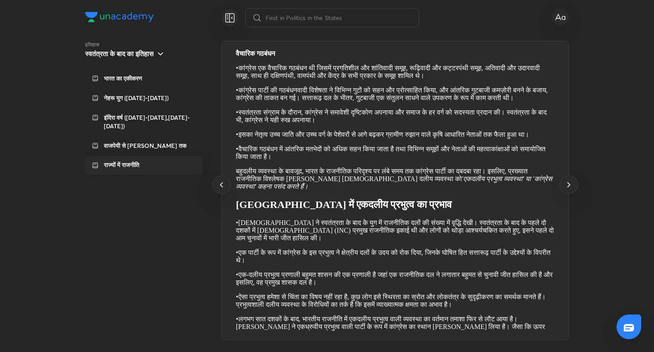
drag, startPoint x: 159, startPoint y: 43, endPoint x: 467, endPoint y: 135, distance: 322.6
click at [201, 300] on font "कई राजनीतिक दलों ने स्वतंत्र और निष्पक्ष चुनाव लड़ा, फिर भी कांग्रेस लगातार चुन…" at bounding box center [45, 311] width 312 height 23
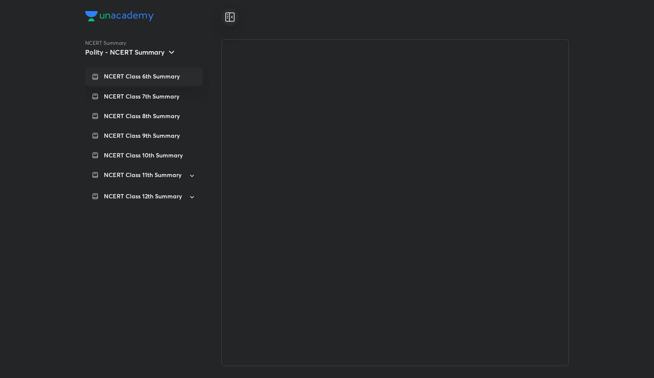
click at [600, 115] on div "NCERT Summary Polity - NCERT Summary NCERT Class 6th Summary NCERT Class 7th Su…" at bounding box center [327, 189] width 654 height 378
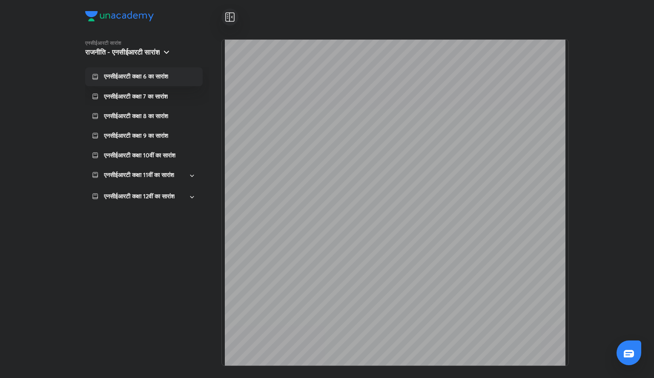
click at [164, 77] on font "एनसीईआरटी कक्षा 6 का सारांश" at bounding box center [136, 76] width 64 height 8
click at [162, 170] on p "एनसीईआरटी कक्षा 11वीं का सारांश" at bounding box center [139, 174] width 70 height 9
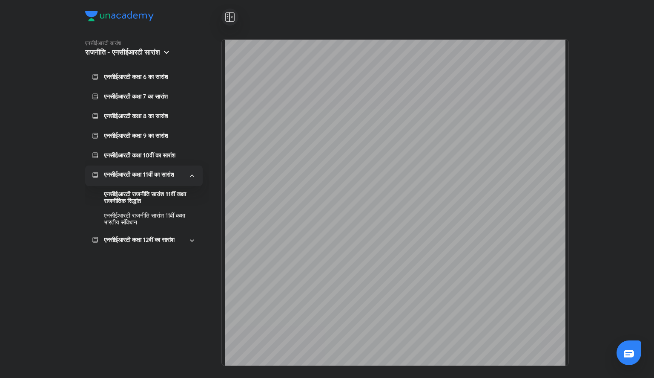
click at [625, 52] on div "एनसीईआरटी सारांश राजनीति - एनसीईआरटी सारांश एनसीईआरटी कक्षा 6 का सारांश एनसीईआर…" at bounding box center [327, 189] width 654 height 378
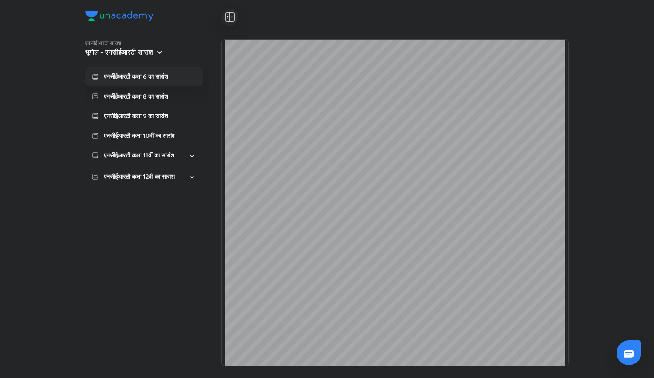
click at [591, 104] on div "एनसीईआरटी सारांश भूगोल - एनसीईआरटी सारांश एनसीईआरटी कक्षा 6 का सारांश एनसीईआरटी…" at bounding box center [327, 189] width 654 height 378
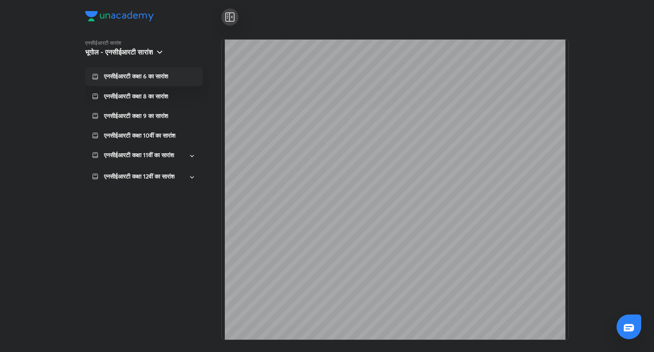
click at [233, 17] on icon at bounding box center [230, 17] width 10 height 10
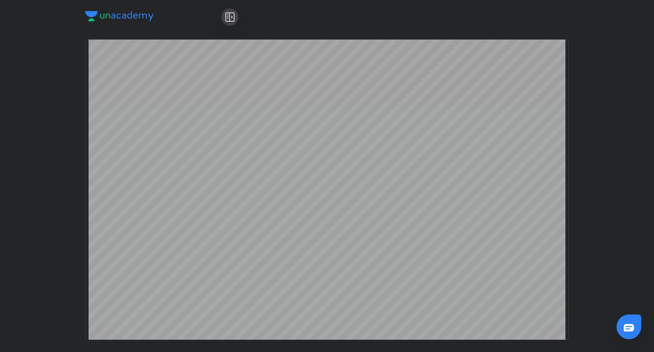
drag, startPoint x: 533, startPoint y: 36, endPoint x: 578, endPoint y: 99, distance: 77.3
click at [578, 99] on div "एनसीईआरटी सारांश भूगोल - एनसीईआरटी सारांश एनसीईआरटी कक्षा 6 का सारांश एनसीईआरटी…" at bounding box center [327, 176] width 654 height 352
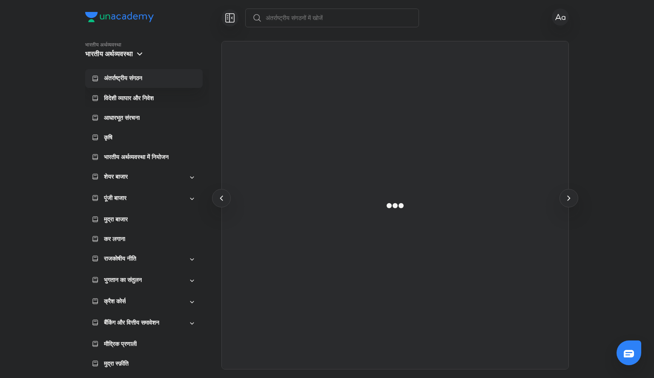
click at [595, 95] on div "​ भारतीय अर्थव्यवस्था भारतीय अर्थव्यवस्था अंतर्राष्ट्रीय संगठन विदेशी व्यापार औ…" at bounding box center [327, 189] width 654 height 378
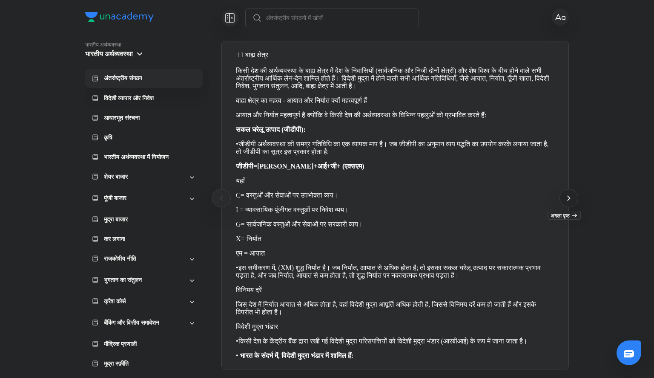
click at [568, 195] on icon at bounding box center [569, 198] width 10 height 10
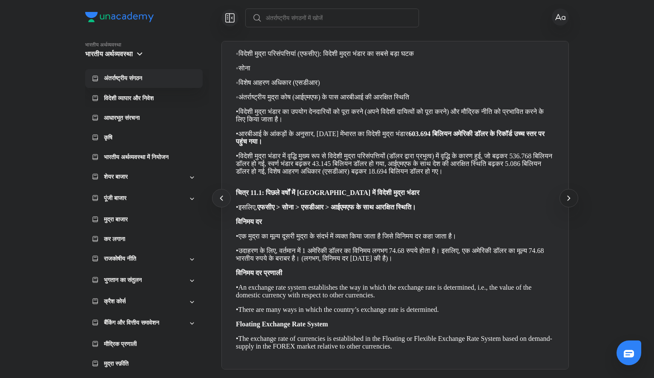
click at [568, 195] on icon at bounding box center [569, 198] width 10 height 10
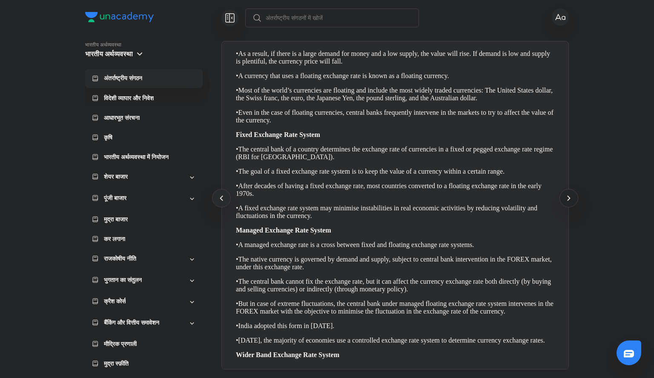
click at [568, 195] on icon at bounding box center [569, 198] width 10 height 10
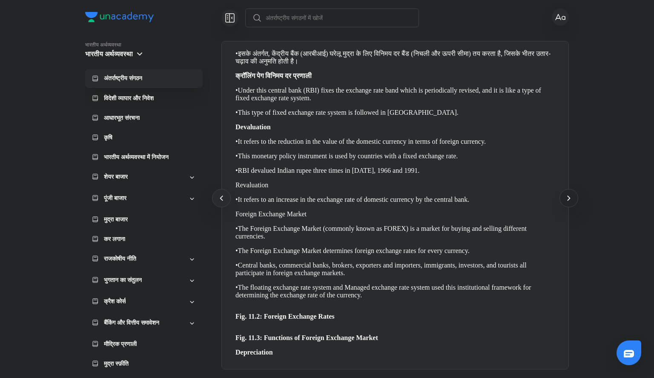
click at [568, 195] on icon at bounding box center [569, 198] width 10 height 10
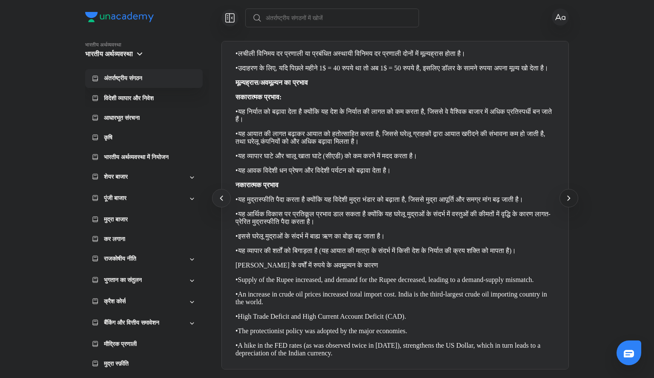
click at [568, 195] on icon at bounding box center [569, 198] width 10 height 10
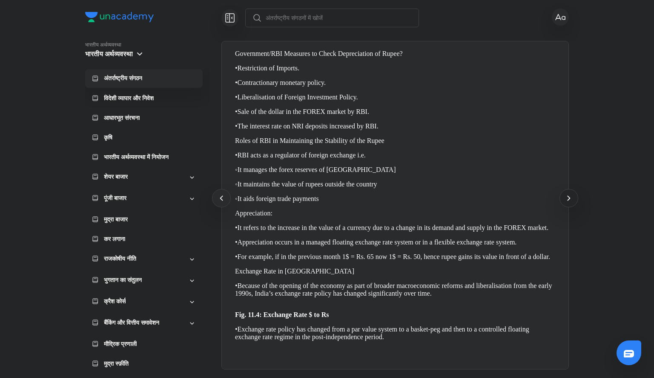
click at [568, 195] on icon at bounding box center [569, 198] width 10 height 10
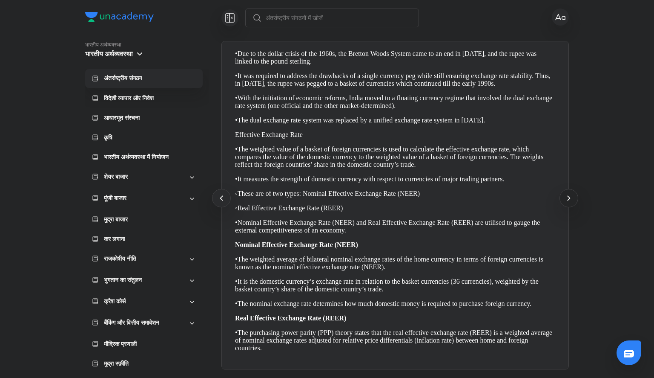
click at [568, 195] on icon at bounding box center [569, 198] width 10 height 10
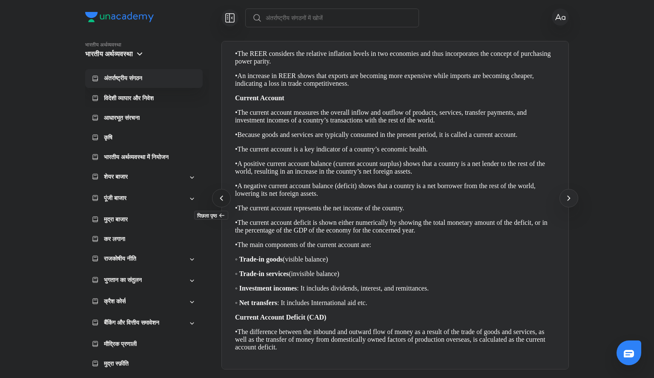
click at [223, 196] on icon at bounding box center [221, 198] width 10 height 10
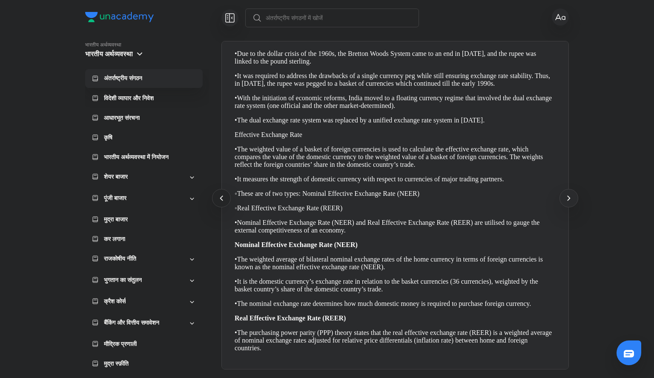
click at [223, 196] on icon at bounding box center [221, 198] width 10 height 10
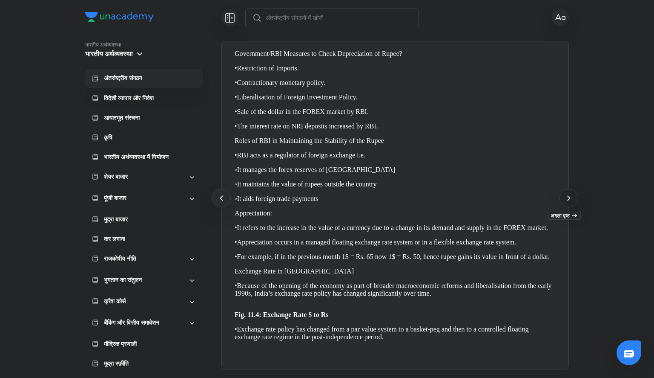
click at [569, 199] on icon at bounding box center [569, 198] width 3 height 5
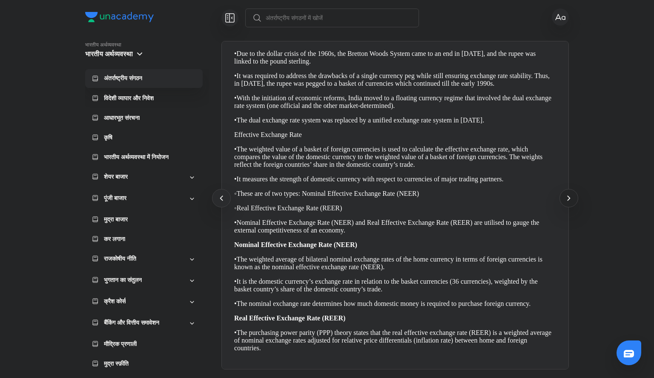
click at [569, 199] on icon at bounding box center [569, 198] width 3 height 5
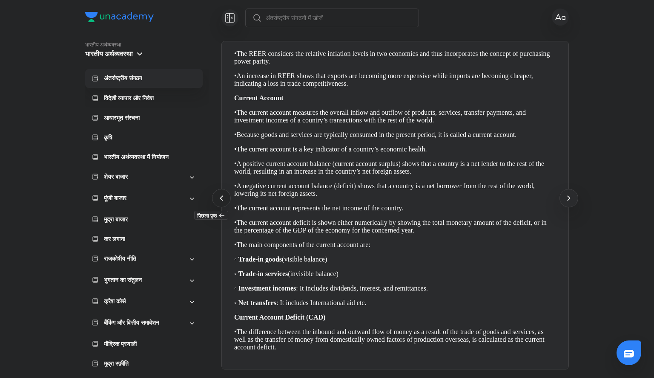
click at [225, 196] on icon at bounding box center [221, 198] width 10 height 10
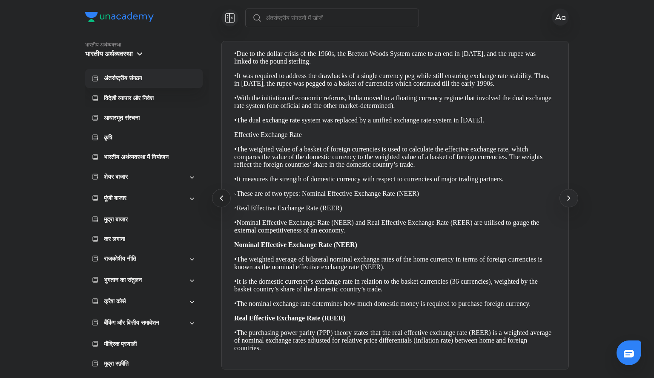
click at [225, 196] on icon at bounding box center [221, 198] width 10 height 10
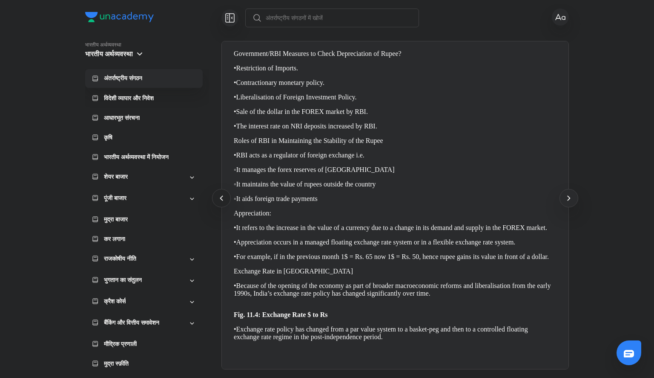
click at [225, 196] on icon at bounding box center [221, 198] width 10 height 10
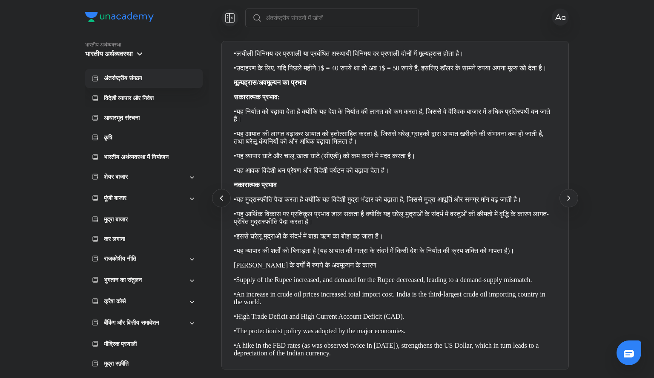
click at [225, 196] on icon at bounding box center [221, 198] width 10 height 10
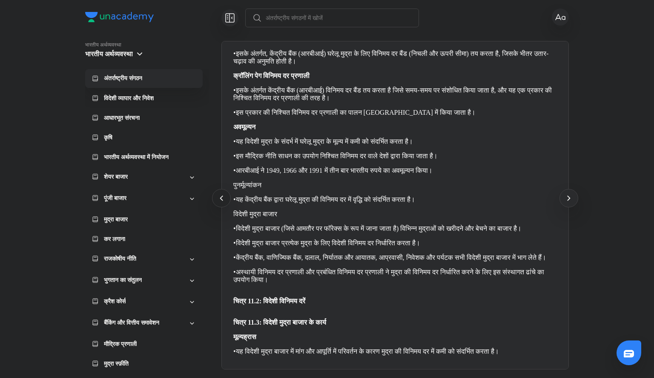
click at [225, 196] on icon at bounding box center [221, 198] width 10 height 10
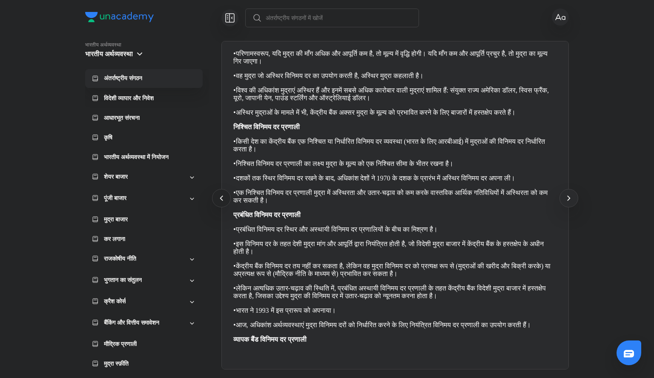
click at [225, 196] on icon at bounding box center [221, 198] width 10 height 10
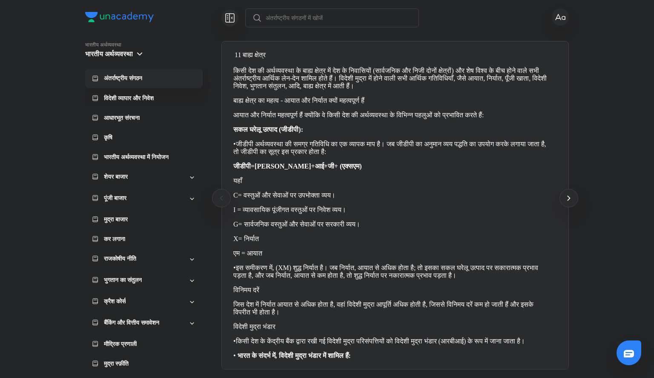
scroll to position [0, 3]
click at [225, 196] on icon at bounding box center [221, 198] width 10 height 10
click at [157, 321] on font "बैंकिंग और वित्तीय समावेशन" at bounding box center [131, 322] width 55 height 8
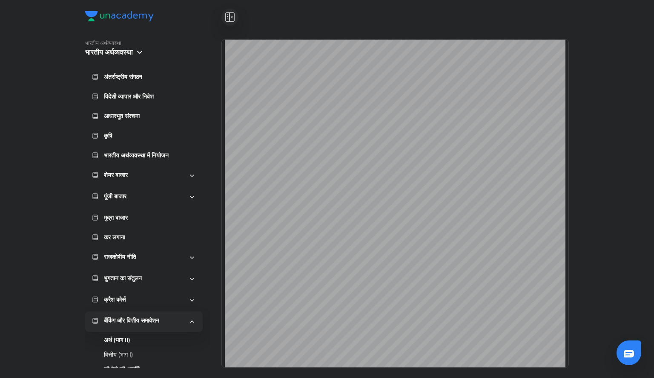
click at [190, 320] on icon at bounding box center [192, 321] width 4 height 2
click at [136, 342] on font "मौद्रिक प्रणाली" at bounding box center [120, 341] width 33 height 8
click at [133, 80] on font "अंतर्राष्ट्रीय संगठन" at bounding box center [123, 76] width 38 height 8
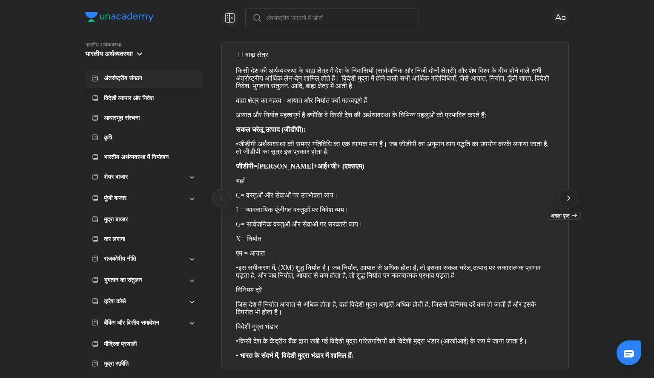
click at [569, 198] on icon at bounding box center [569, 198] width 3 height 5
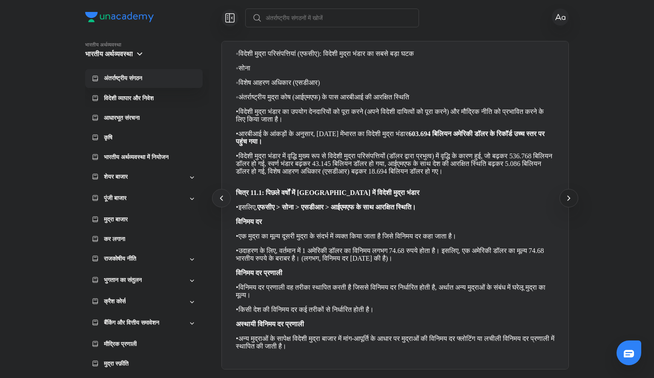
click at [569, 198] on icon at bounding box center [569, 198] width 3 height 5
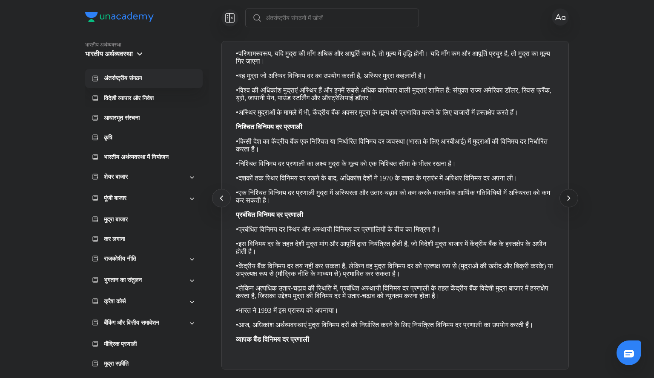
click at [569, 198] on icon at bounding box center [569, 198] width 3 height 5
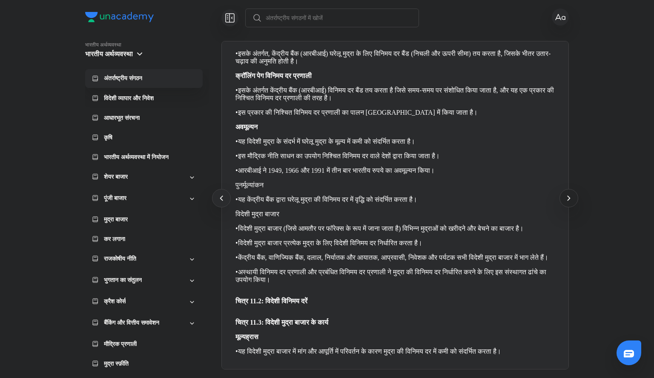
click at [569, 198] on icon at bounding box center [569, 198] width 3 height 5
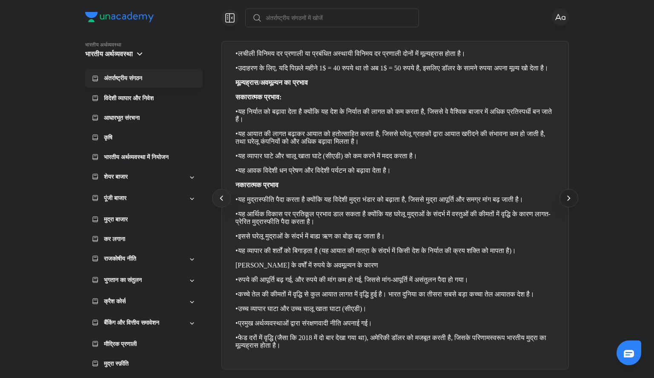
click at [569, 198] on icon at bounding box center [569, 198] width 3 height 5
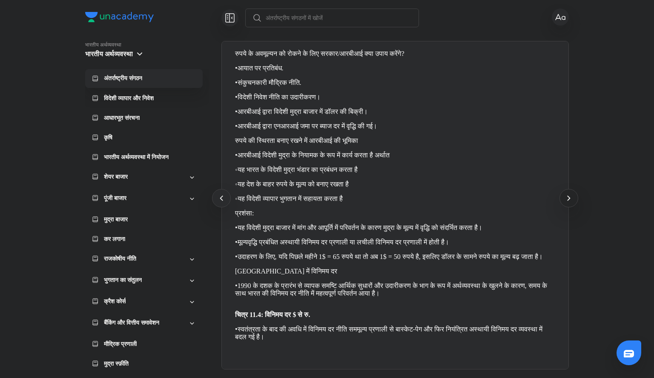
click at [569, 198] on icon at bounding box center [569, 198] width 3 height 5
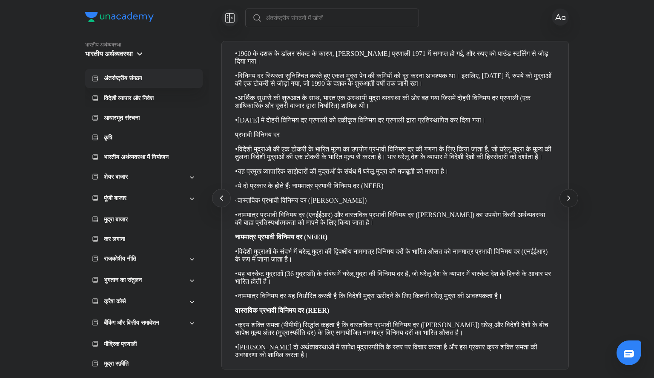
click at [569, 198] on icon at bounding box center [569, 198] width 3 height 5
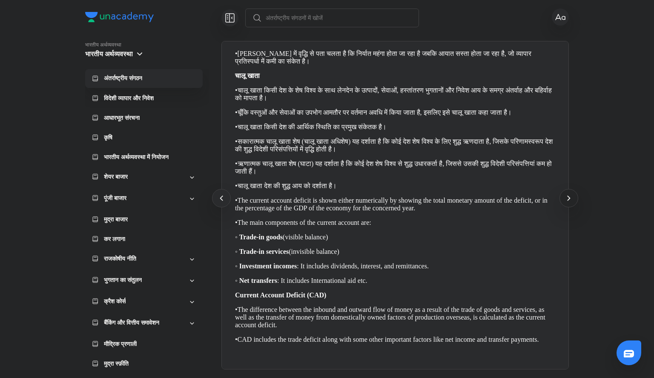
click at [569, 198] on icon at bounding box center [569, 198] width 3 height 5
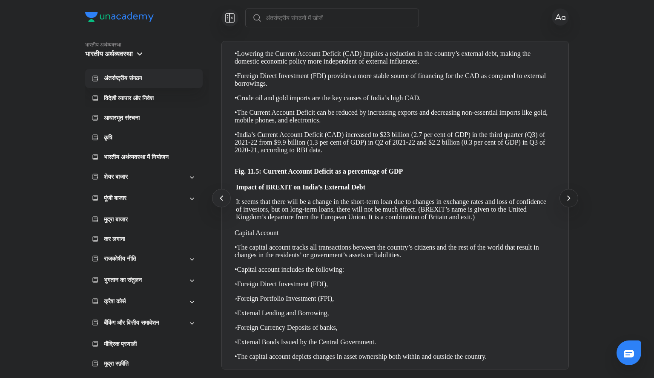
click at [569, 198] on icon at bounding box center [569, 198] width 3 height 5
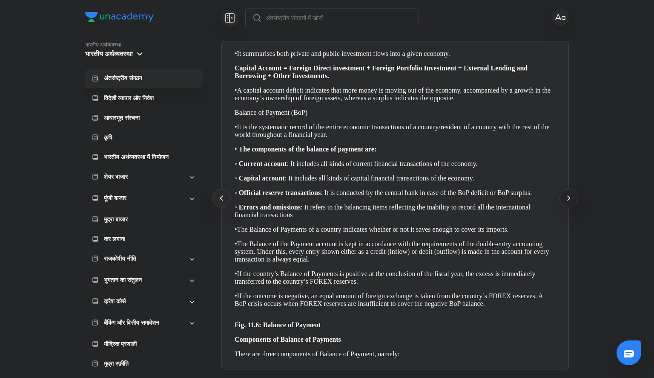
click at [569, 198] on icon at bounding box center [569, 198] width 3 height 5
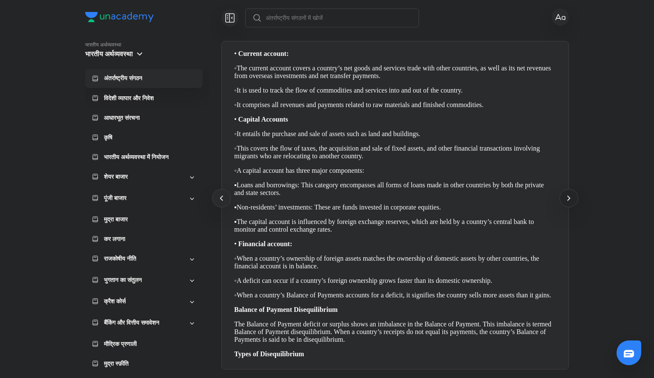
click at [569, 198] on icon at bounding box center [569, 198] width 3 height 5
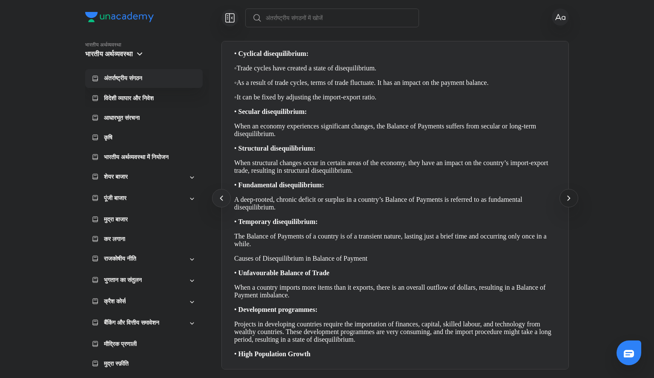
click at [569, 198] on icon at bounding box center [569, 198] width 3 height 5
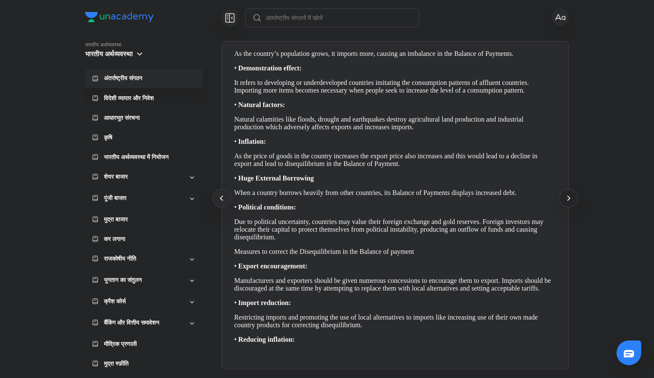
click at [569, 198] on icon at bounding box center [569, 198] width 3 height 5
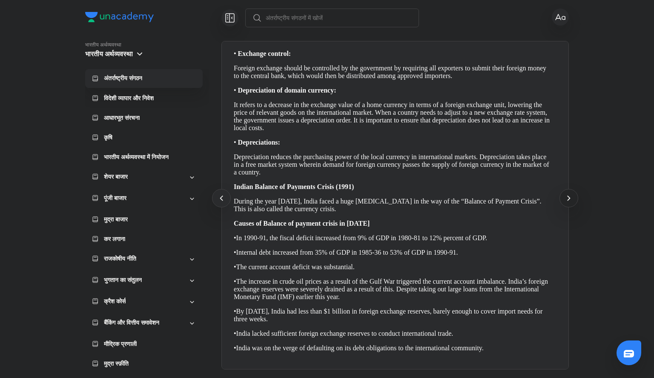
click at [569, 198] on icon at bounding box center [569, 198] width 3 height 5
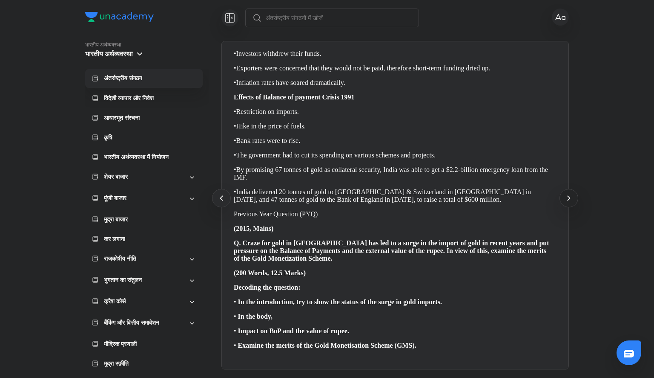
click at [569, 198] on icon at bounding box center [569, 198] width 3 height 5
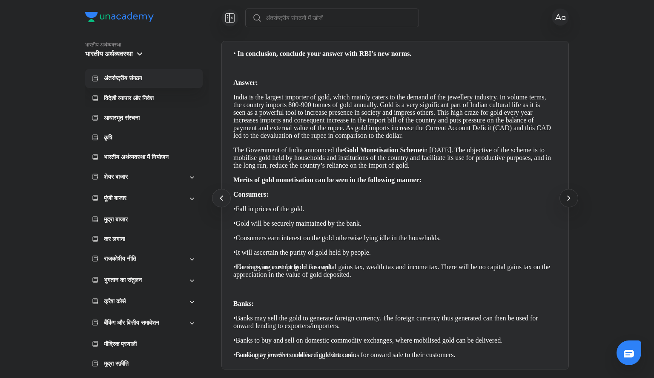
click at [569, 198] on icon at bounding box center [569, 198] width 3 height 5
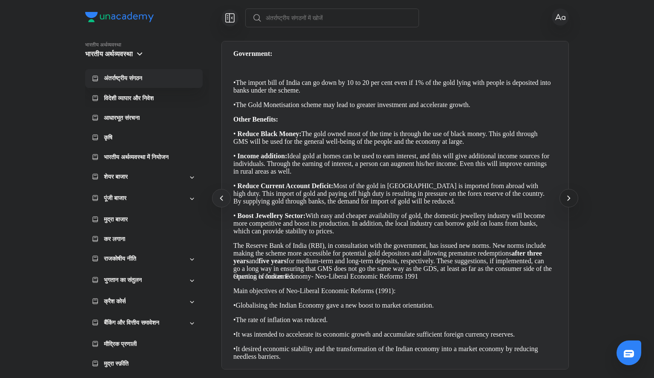
click at [569, 198] on icon at bounding box center [569, 198] width 3 height 5
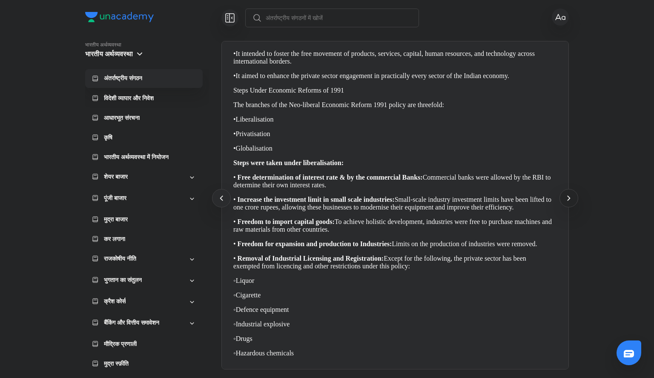
click at [569, 198] on icon at bounding box center [569, 198] width 3 height 5
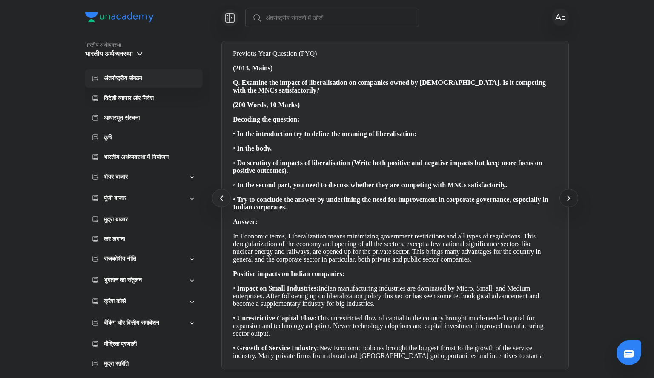
click at [569, 198] on icon at bounding box center [569, 198] width 3 height 5
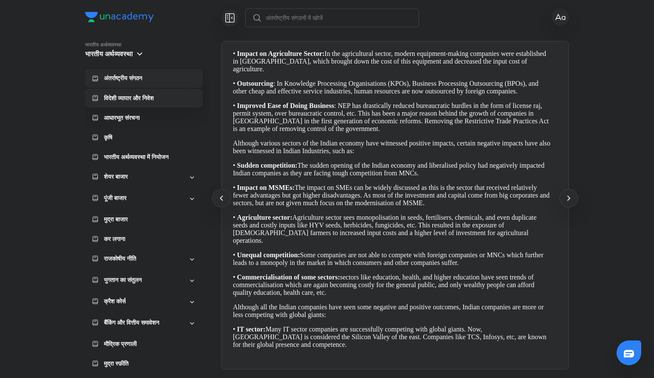
click at [152, 91] on div "विदेशी व्यापार और निवेश" at bounding box center [144, 98] width 118 height 19
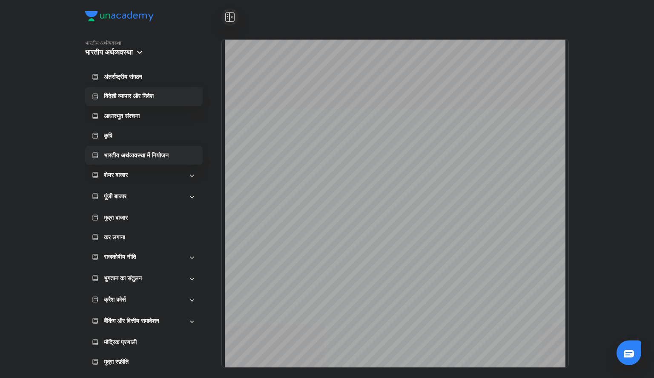
click at [120, 156] on font "भारतीय अर्थव्यवस्था में नियोजन" at bounding box center [136, 155] width 65 height 8
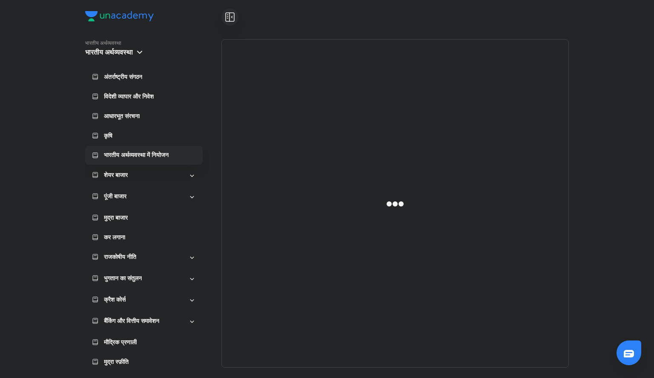
drag, startPoint x: 120, startPoint y: 156, endPoint x: 160, endPoint y: 207, distance: 64.7
click at [160, 207] on div "अंतर्राष्ट्रीय संगठन विदेशी व्यापार और निवेश आधारभूत संरचना कृषि भारतीय अर्थव्य…" at bounding box center [147, 217] width 124 height 300
